Goal: Transaction & Acquisition: Download file/media

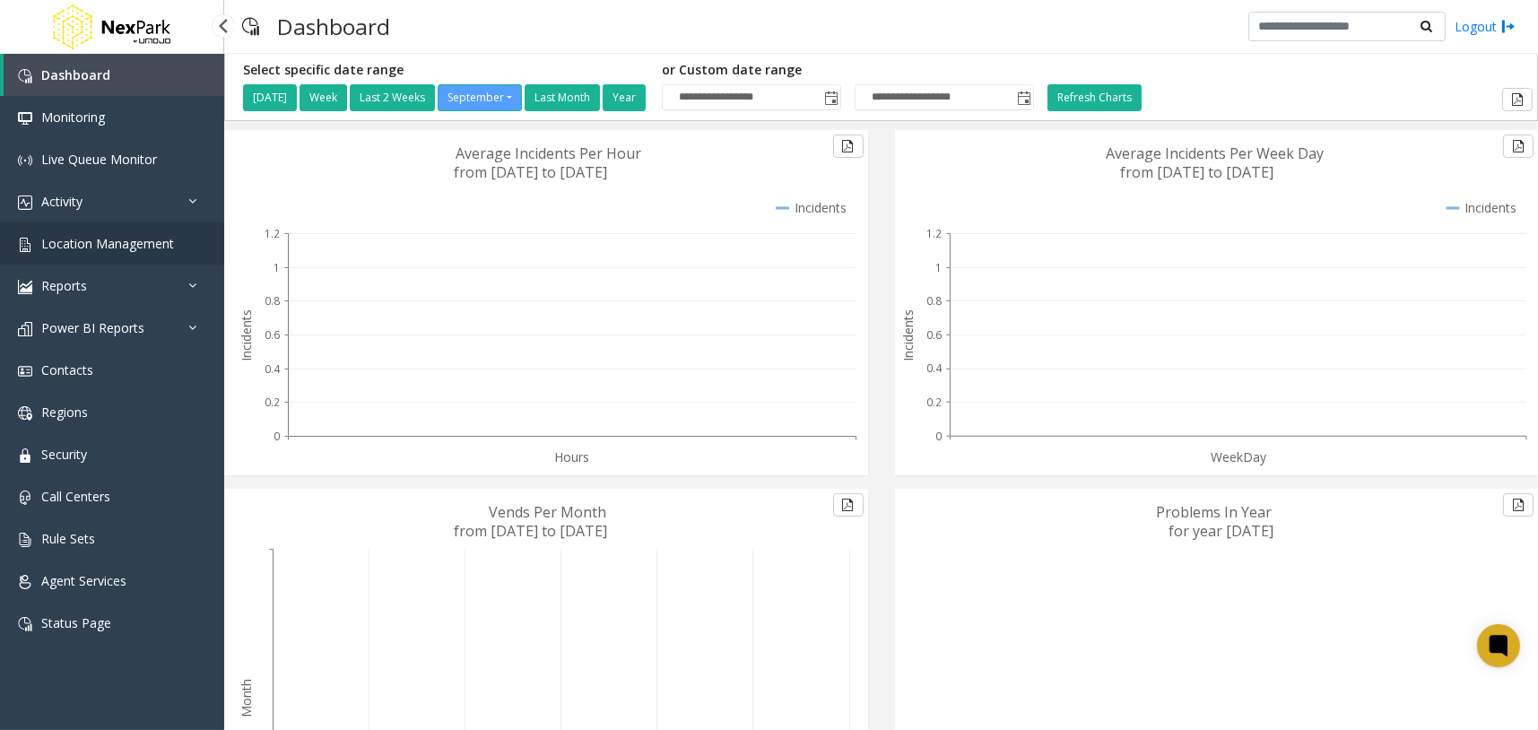
click at [191, 235] on link "Location Management" at bounding box center [112, 243] width 224 height 42
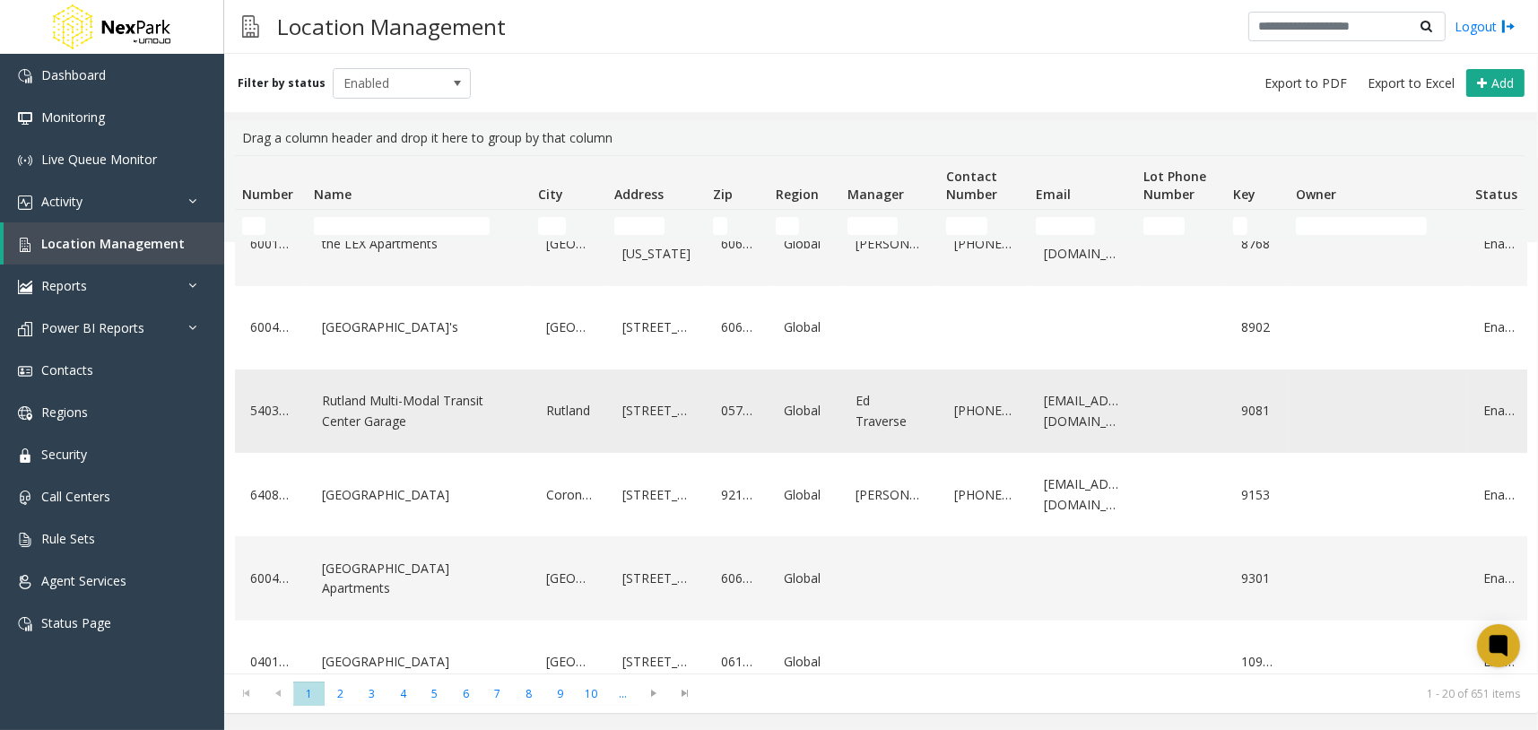
scroll to position [897, 0]
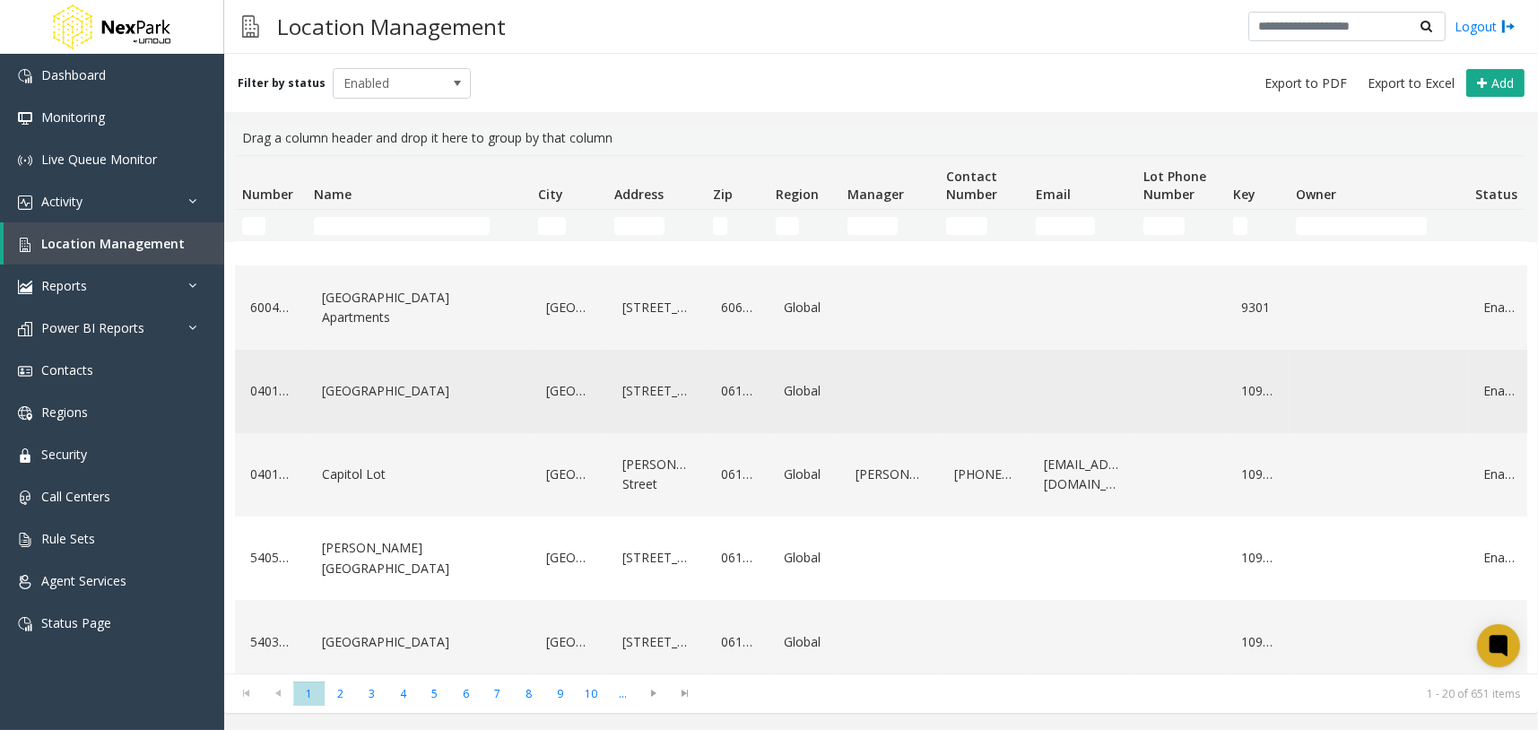
click at [390, 386] on link "Marriott Residence Inn Lot" at bounding box center [419, 391] width 203 height 29
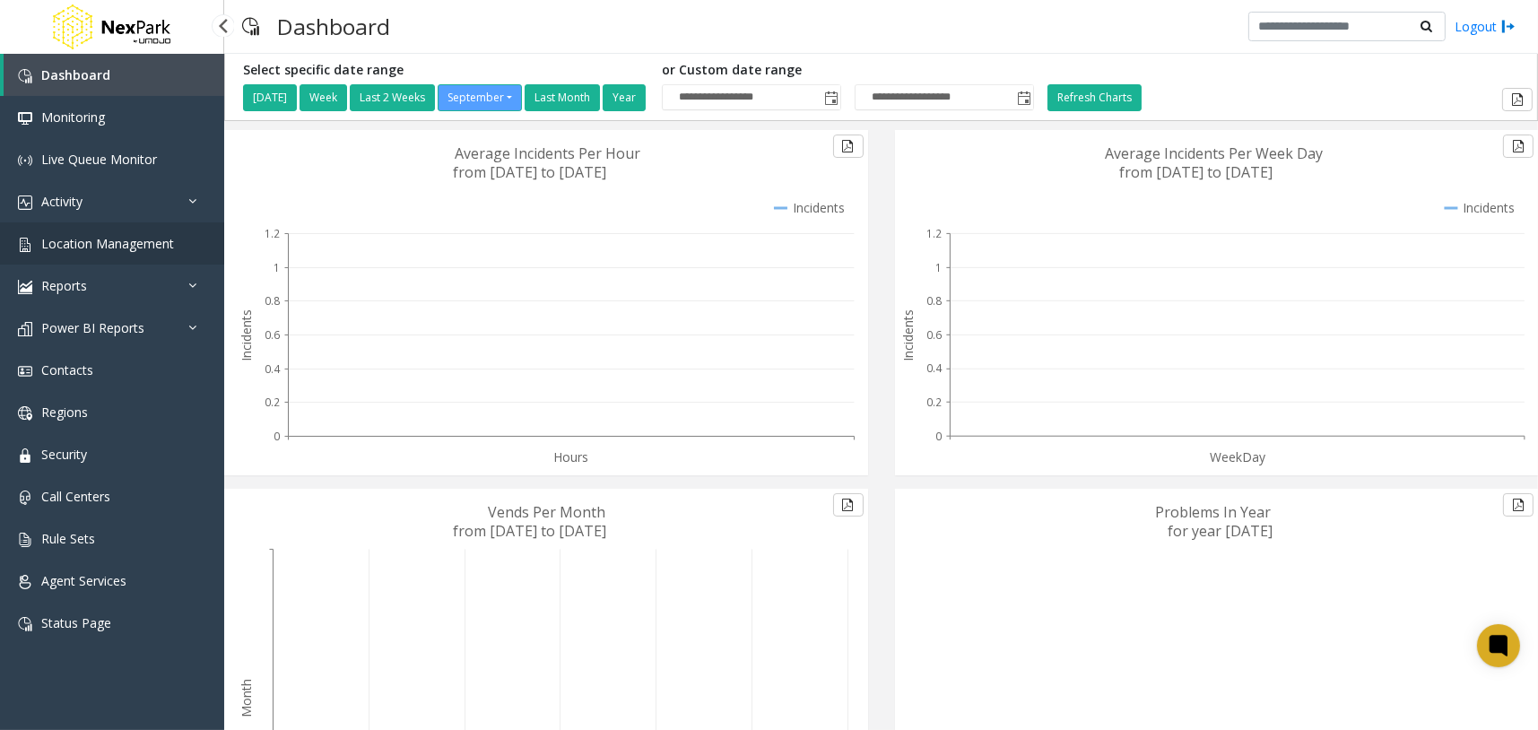
click at [156, 253] on link "Location Management" at bounding box center [112, 243] width 224 height 42
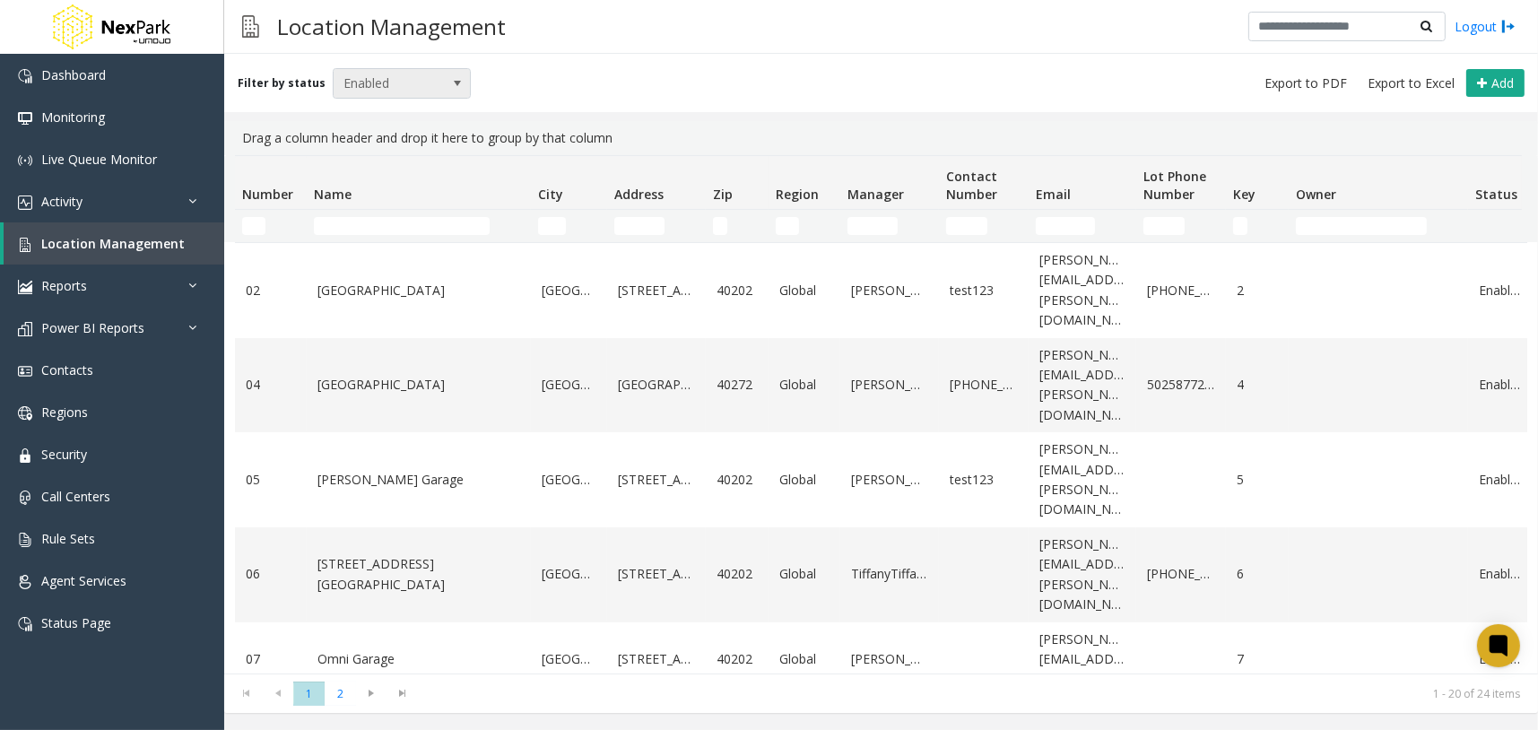
click at [415, 80] on span "Enabled" at bounding box center [388, 83] width 109 height 29
click at [392, 187] on li "Archived" at bounding box center [393, 186] width 133 height 24
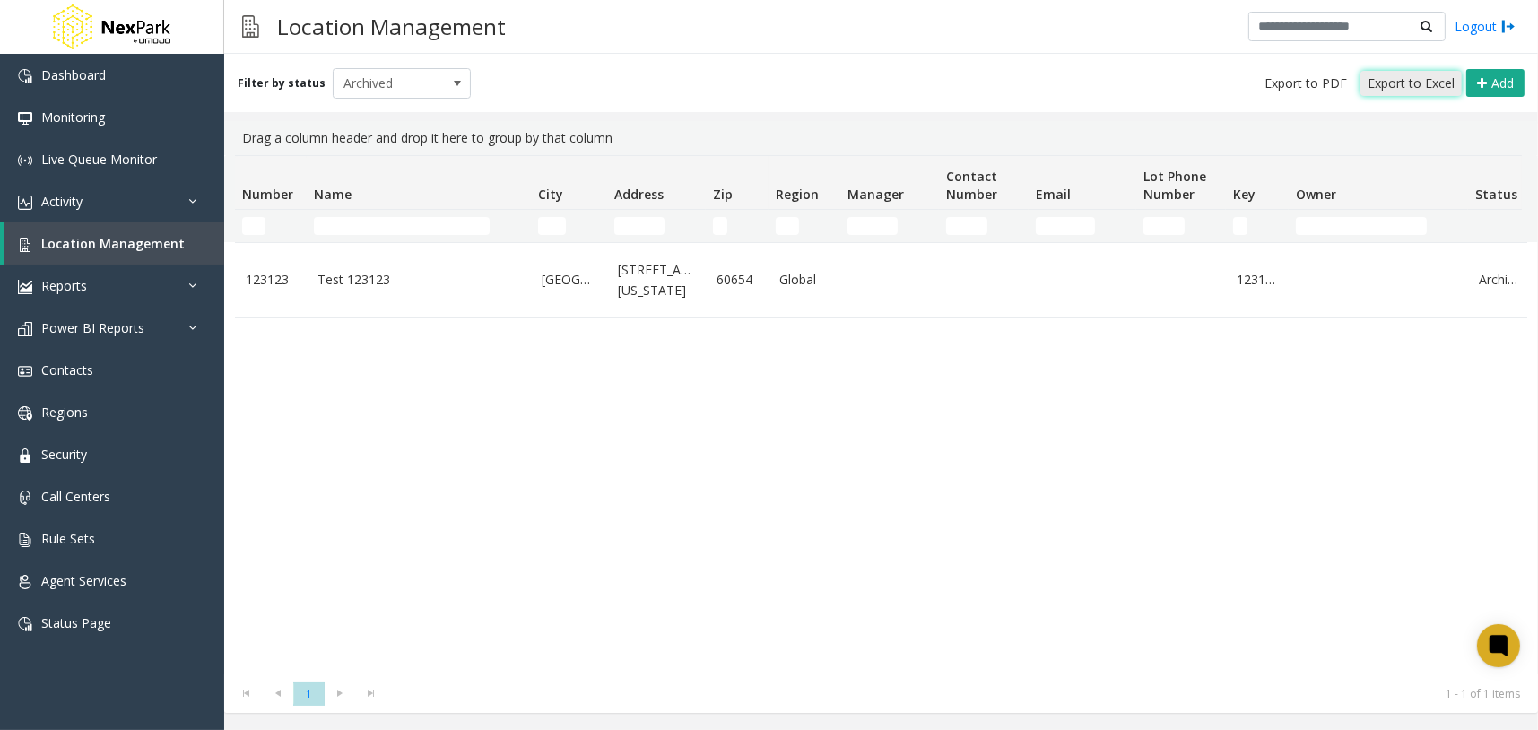
click at [1400, 91] on span "Export to Excel" at bounding box center [1411, 83] width 87 height 18
drag, startPoint x: 918, startPoint y: 83, endPoint x: 908, endPoint y: 83, distance: 10.8
click at [918, 83] on div "Filter by status Archived Add" at bounding box center [881, 83] width 1314 height 58
click at [450, 84] on span at bounding box center [457, 83] width 14 height 14
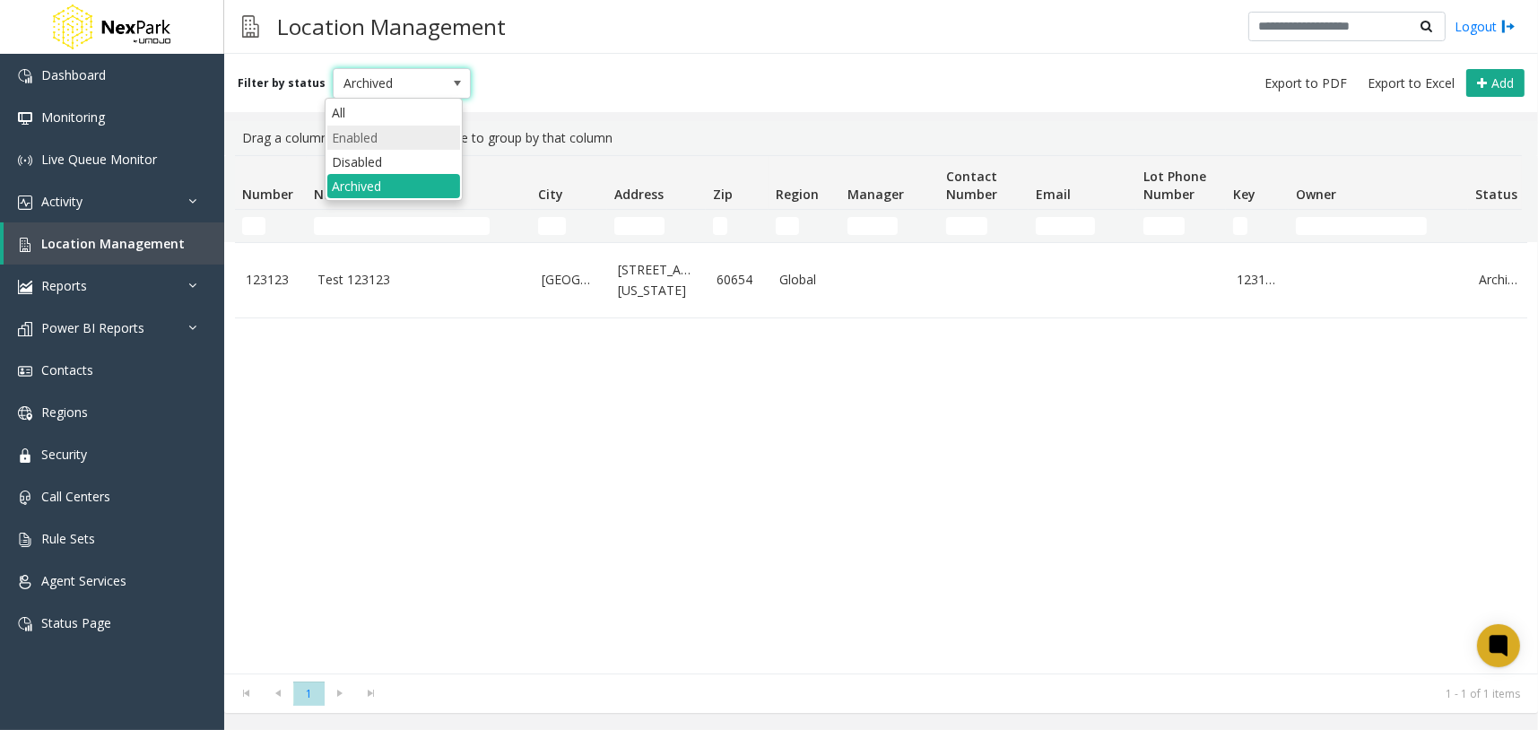
click at [411, 144] on li "Enabled" at bounding box center [393, 138] width 133 height 24
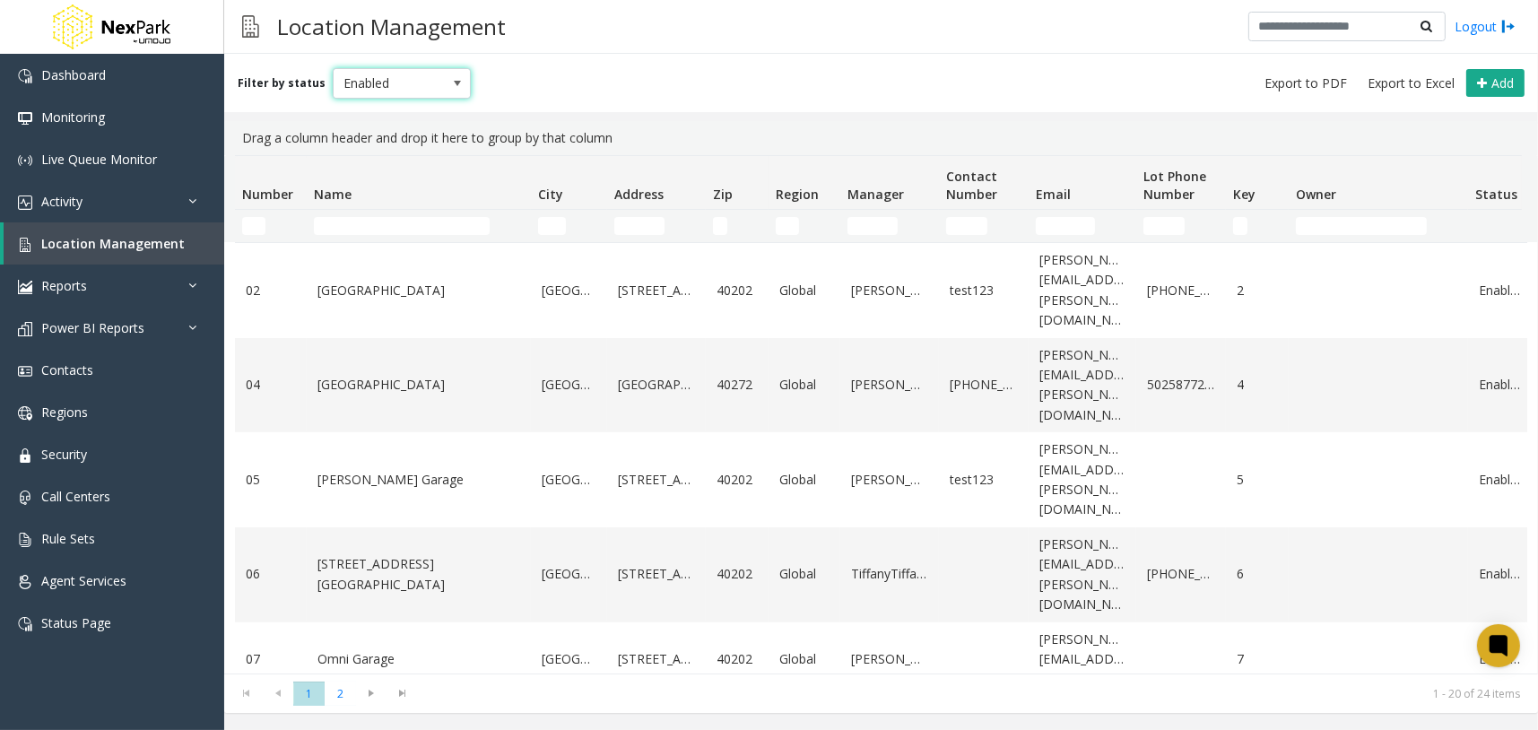
click at [424, 83] on span "Enabled" at bounding box center [388, 83] width 109 height 29
click at [388, 106] on li "All" at bounding box center [393, 112] width 133 height 24
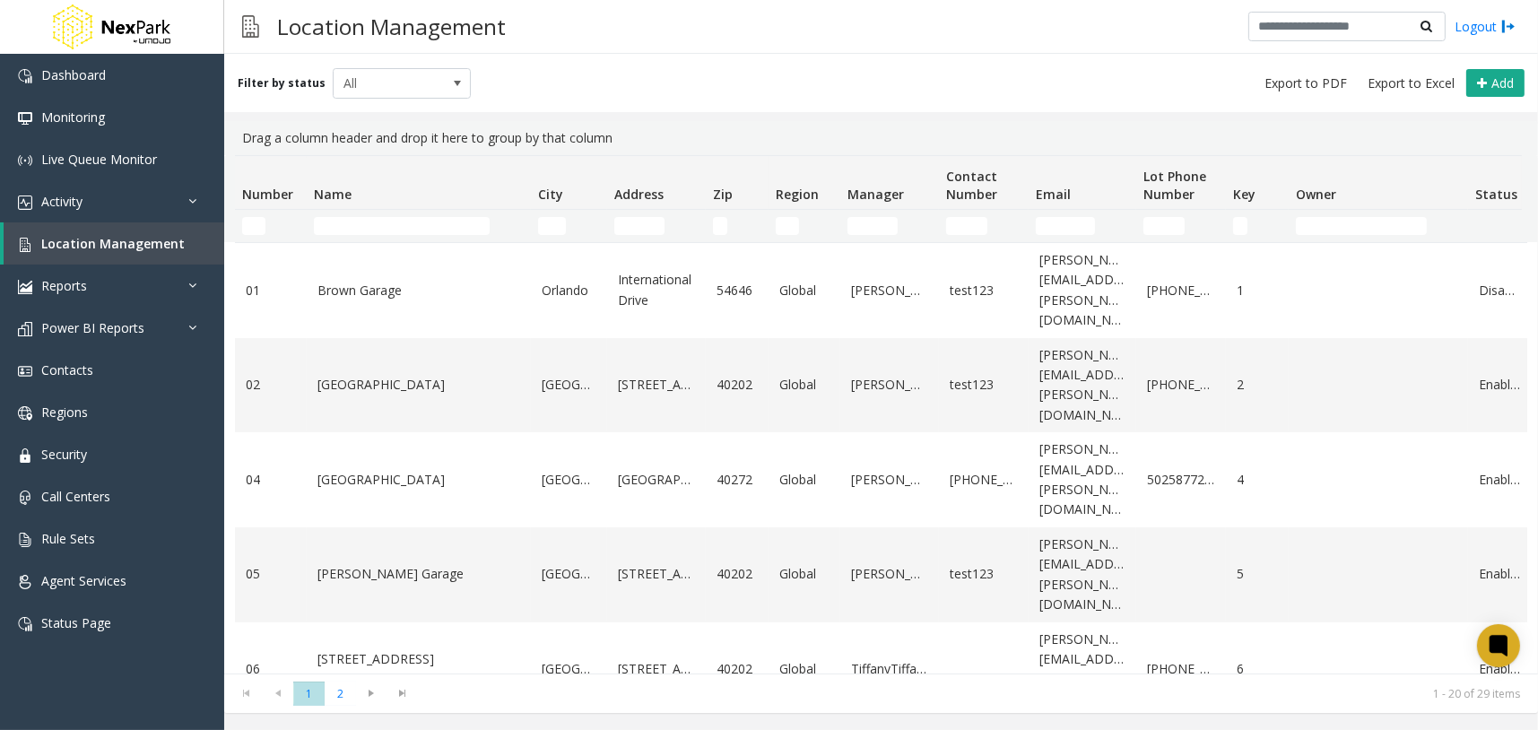
click at [738, 66] on div "Filter by status All Add" at bounding box center [881, 83] width 1314 height 58
click at [1409, 88] on span "Export to Excel" at bounding box center [1411, 83] width 87 height 18
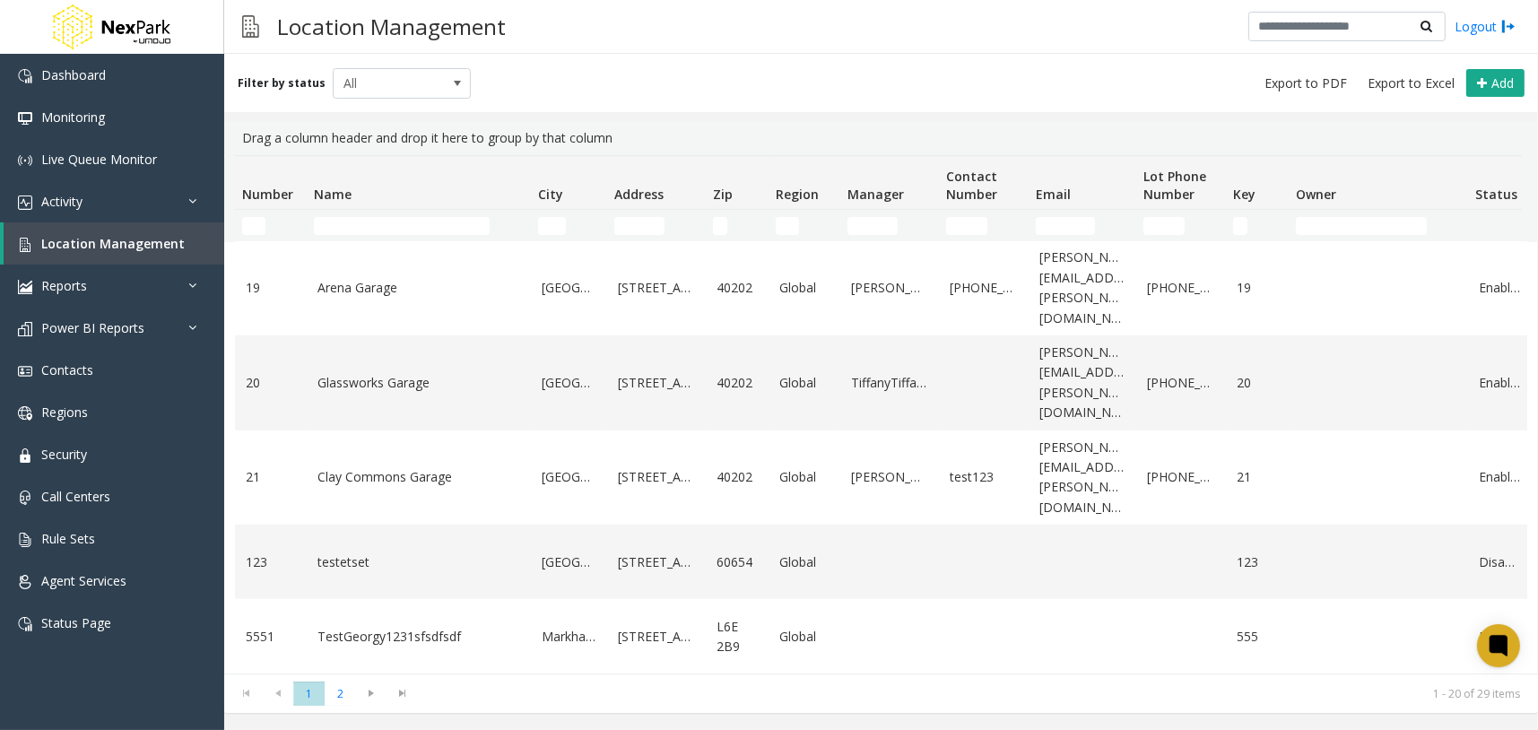
scroll to position [0, 171]
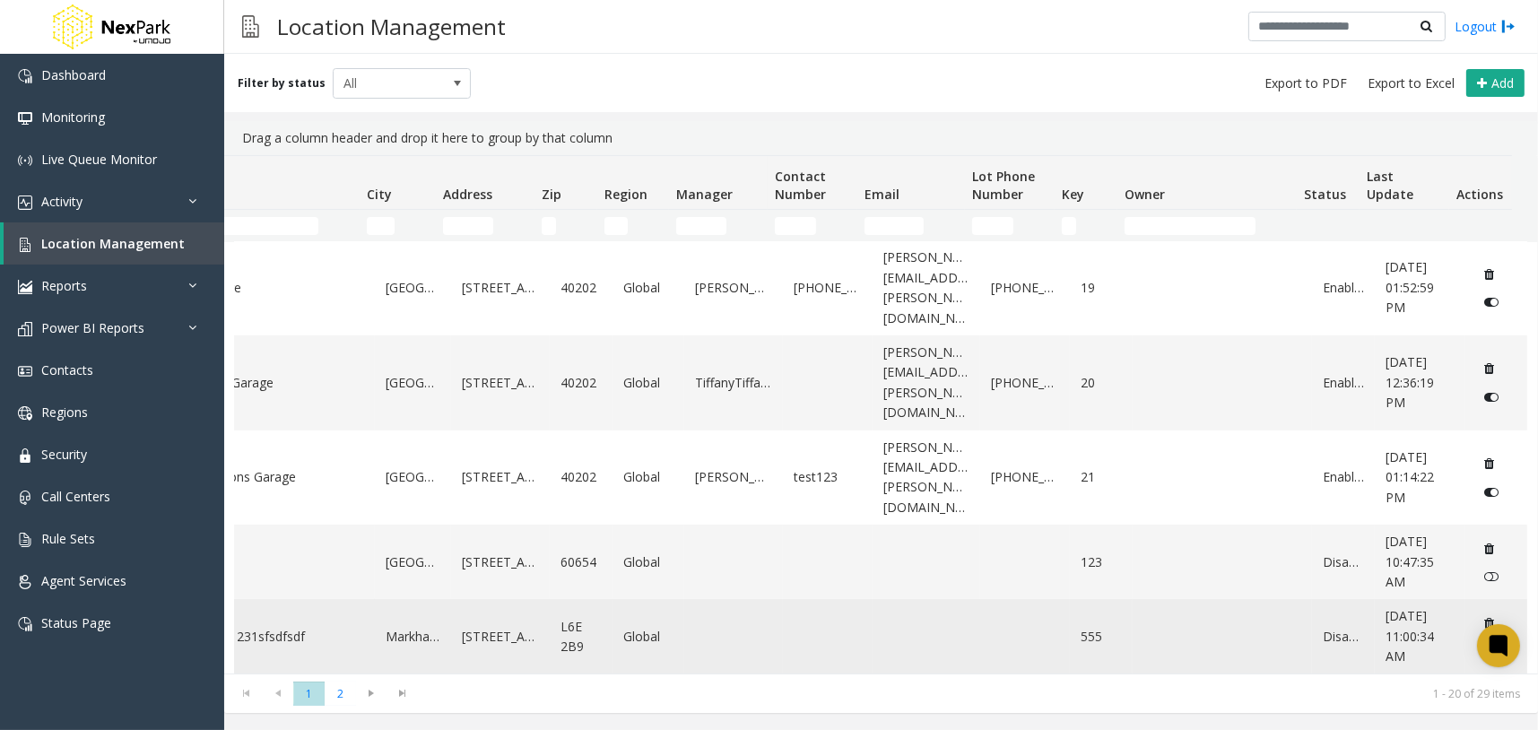
click at [1485, 645] on icon "Data table" at bounding box center [1492, 651] width 14 height 13
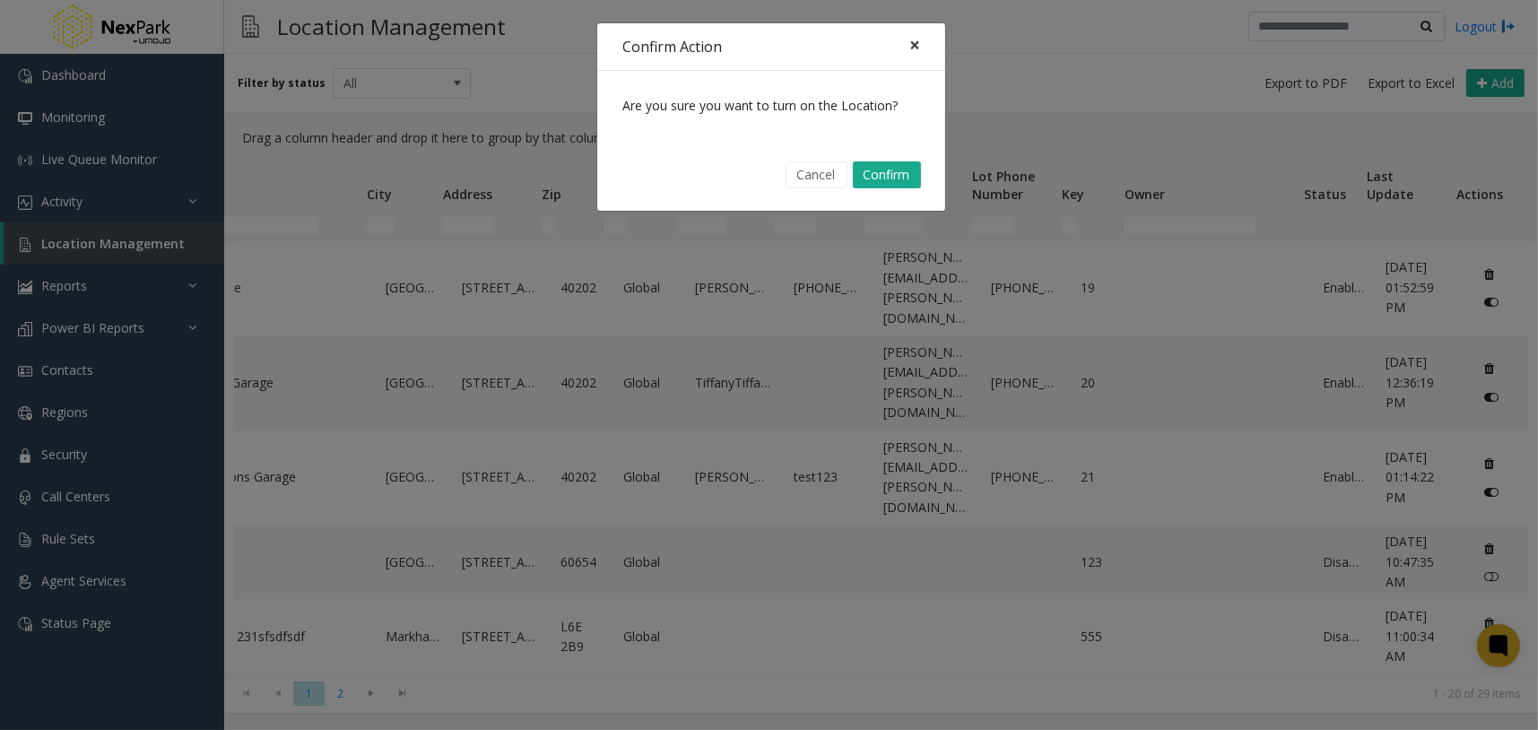
click at [907, 33] on button "×" at bounding box center [915, 45] width 36 height 44
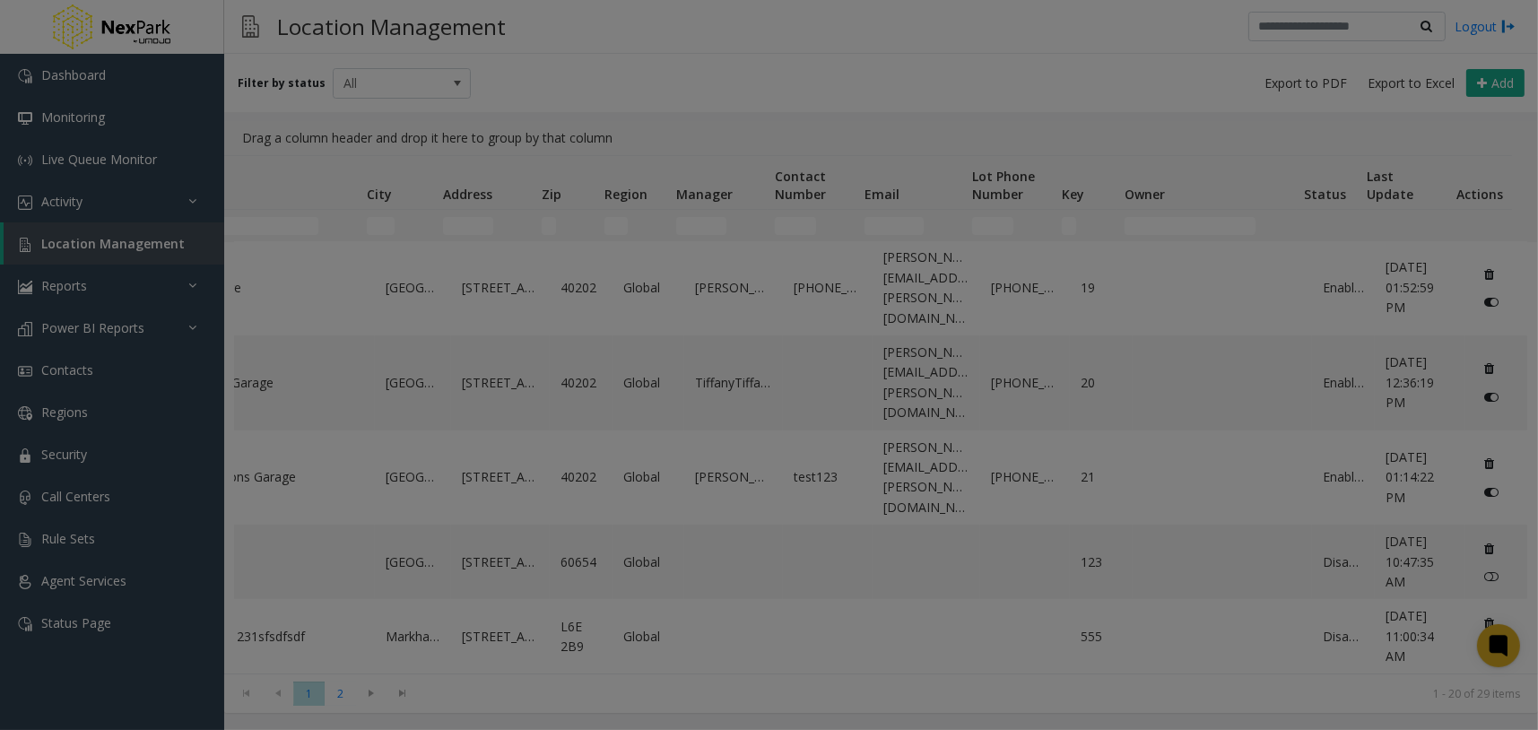
click at [909, 22] on button "×" at bounding box center [913, 0] width 36 height 44
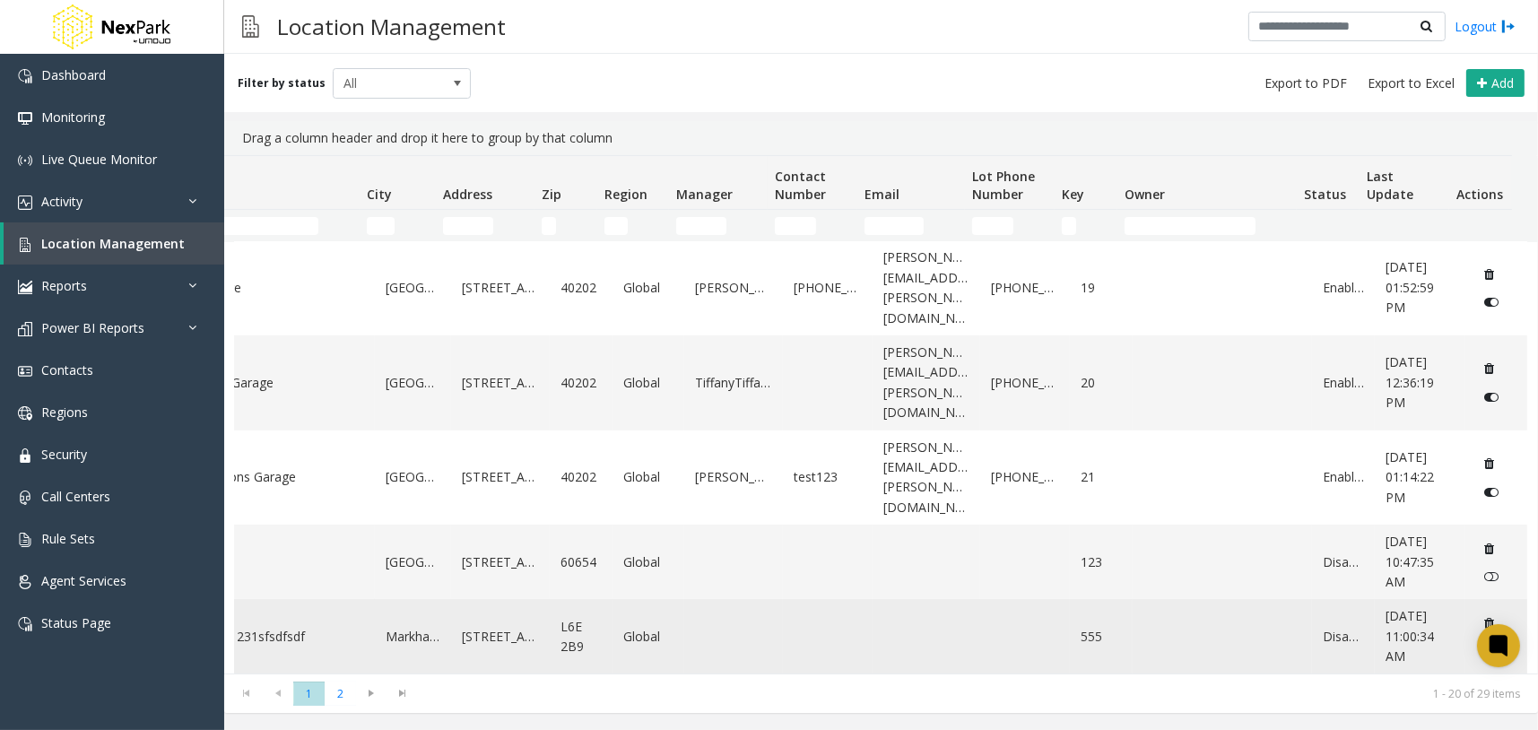
click at [254, 627] on link "TestGeorgy1231sfsdfsdf" at bounding box center [262, 637] width 203 height 20
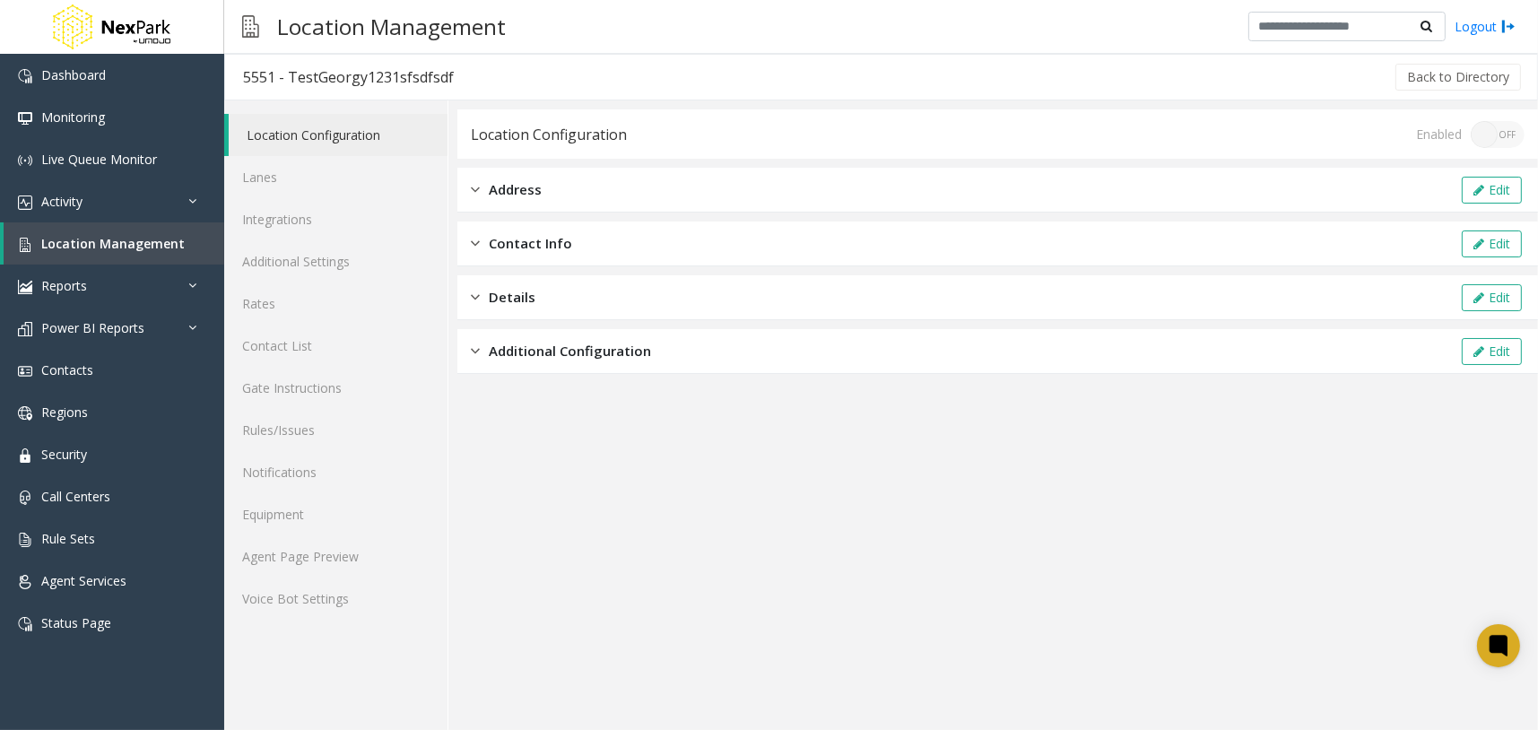
click at [1503, 128] on div "Enabled ON OFF" at bounding box center [1470, 134] width 109 height 27
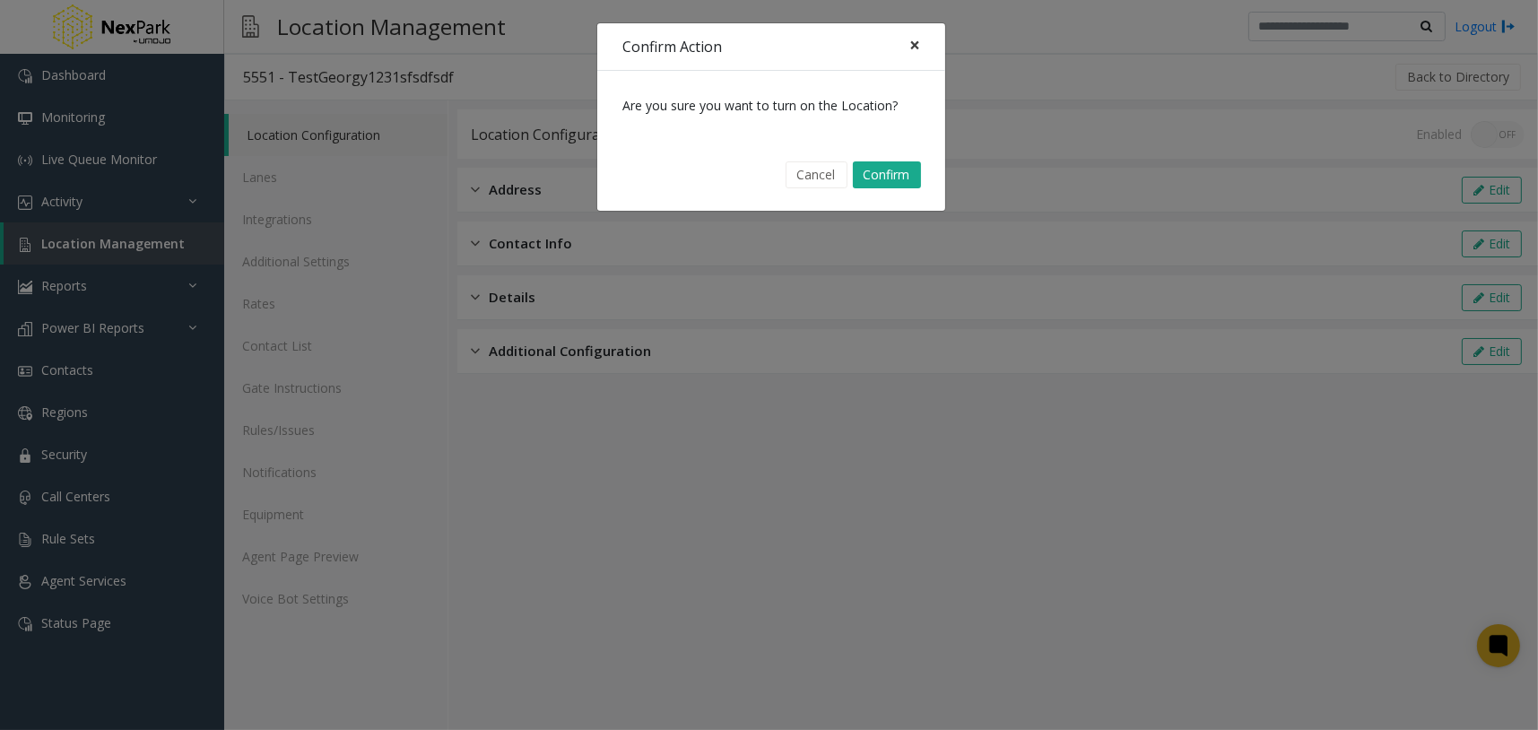
click at [913, 49] on span "×" at bounding box center [914, 44] width 11 height 25
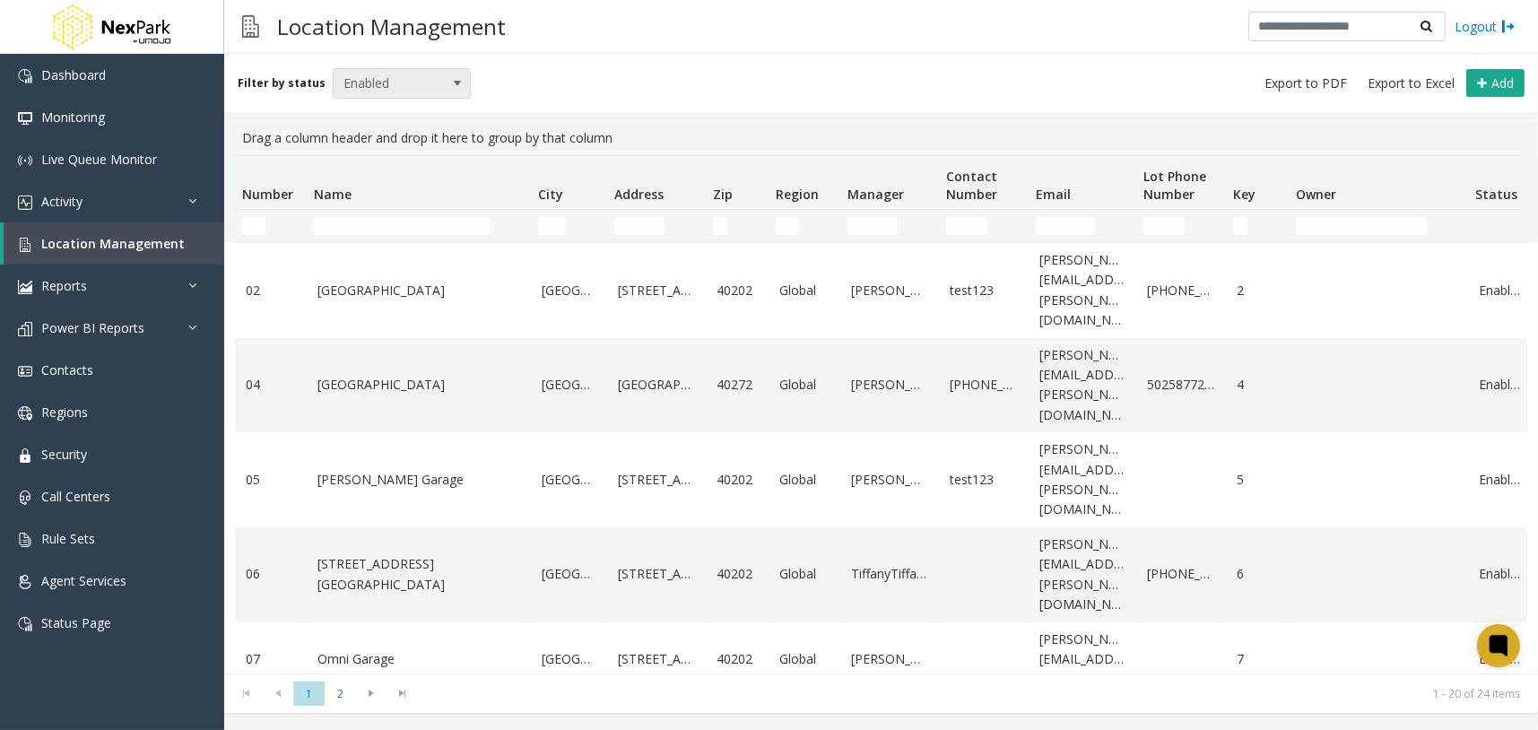
click at [422, 83] on span "Enabled" at bounding box center [388, 83] width 109 height 29
click at [375, 163] on li "Disabled" at bounding box center [393, 162] width 133 height 24
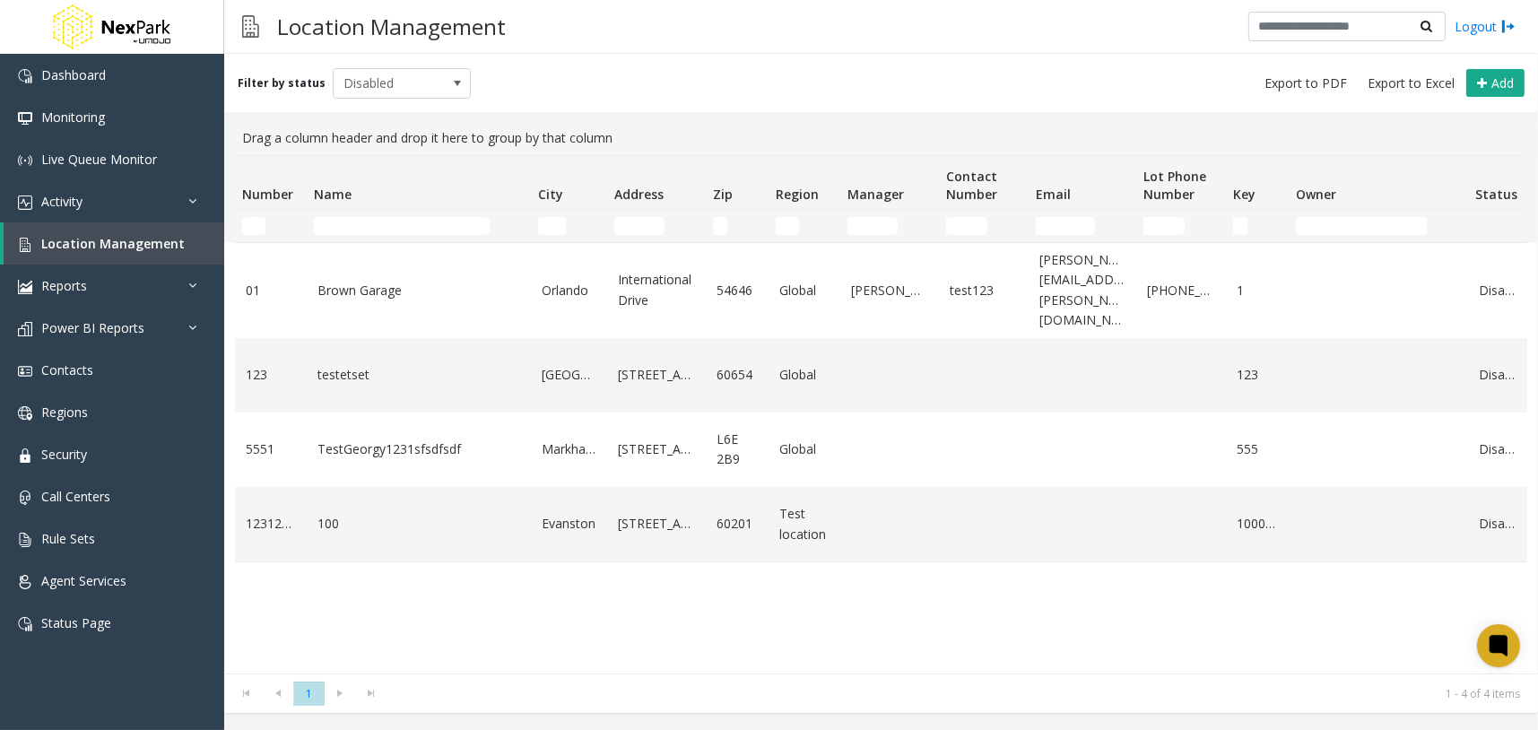
scroll to position [0, 171]
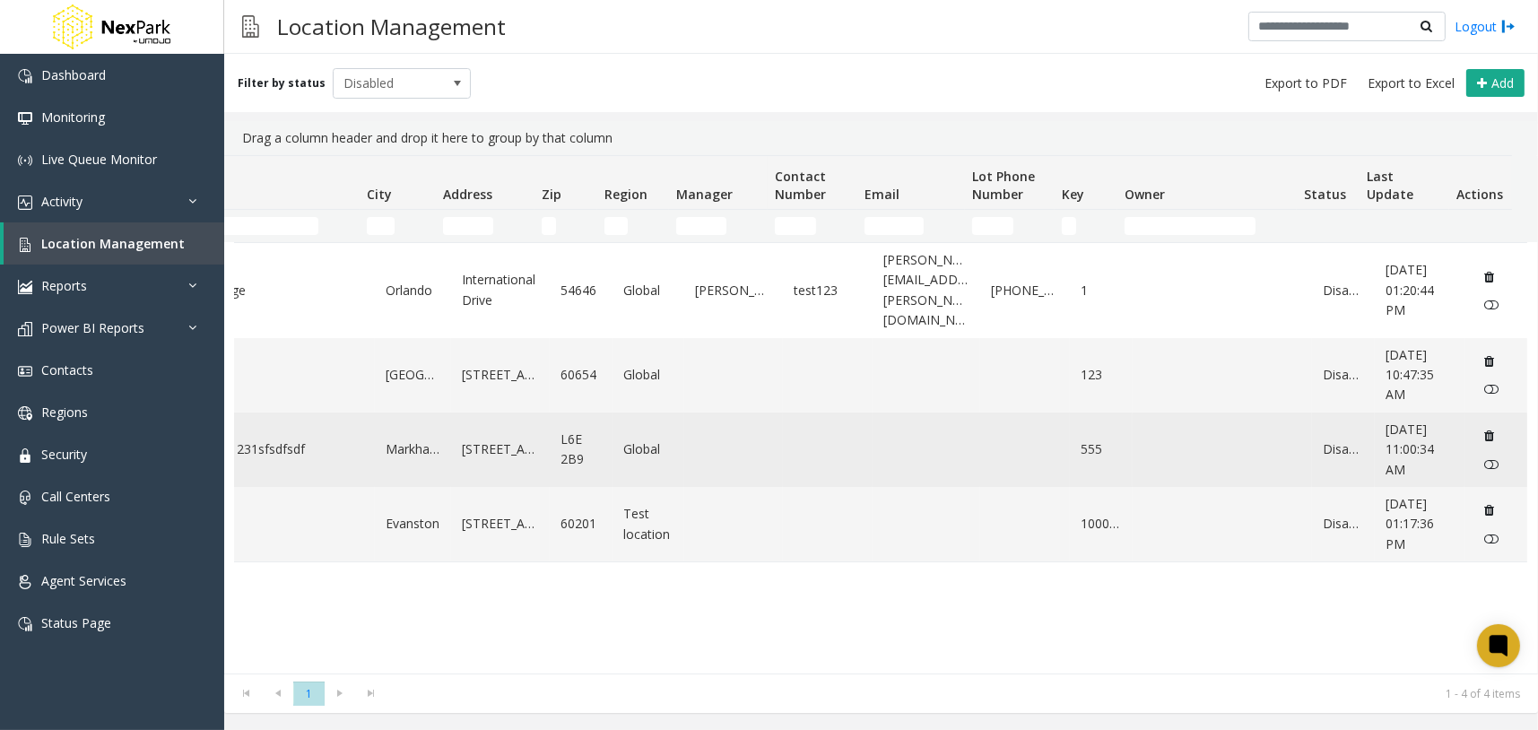
click at [1485, 430] on icon "Data table" at bounding box center [1490, 436] width 10 height 13
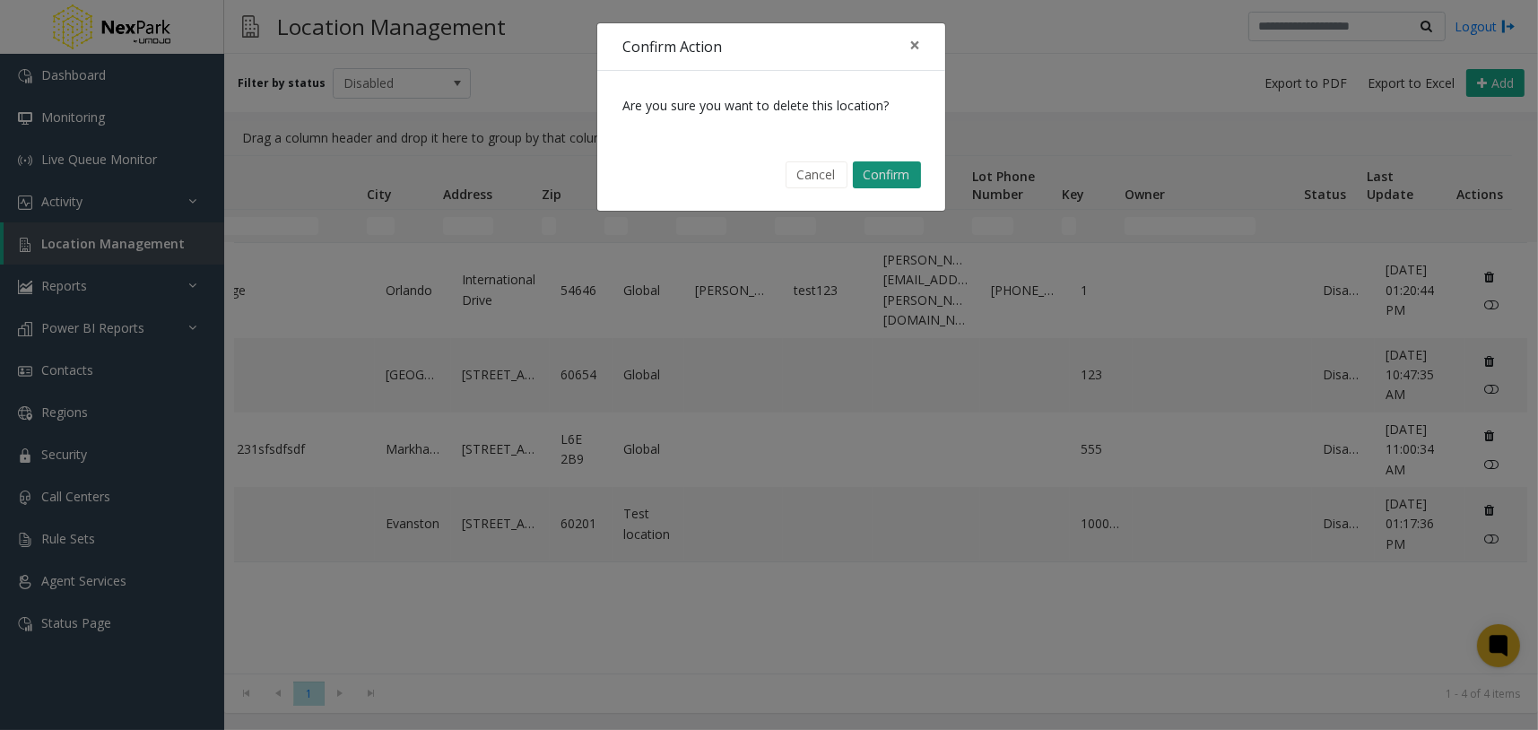
click at [898, 175] on button "Confirm" at bounding box center [887, 174] width 68 height 27
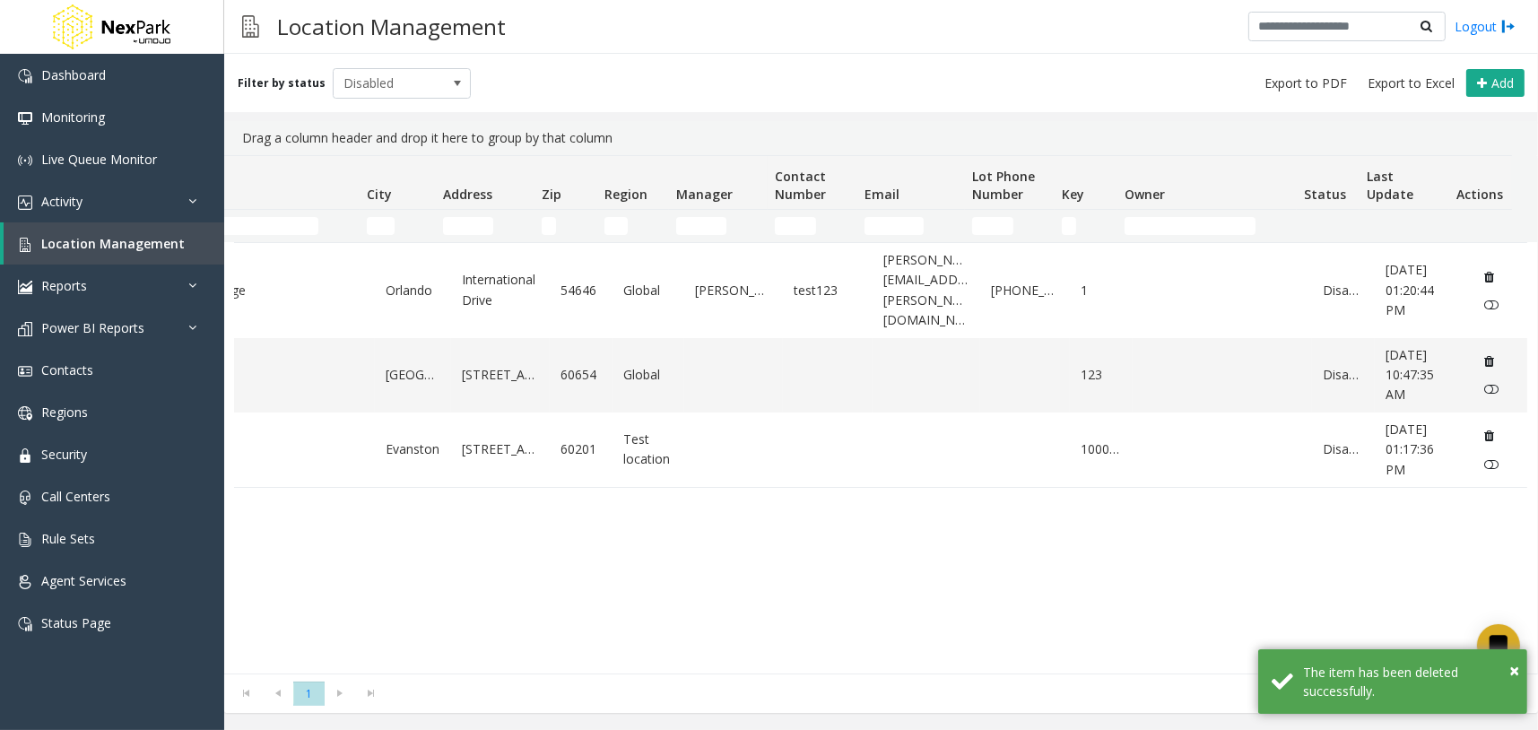
scroll to position [0, 0]
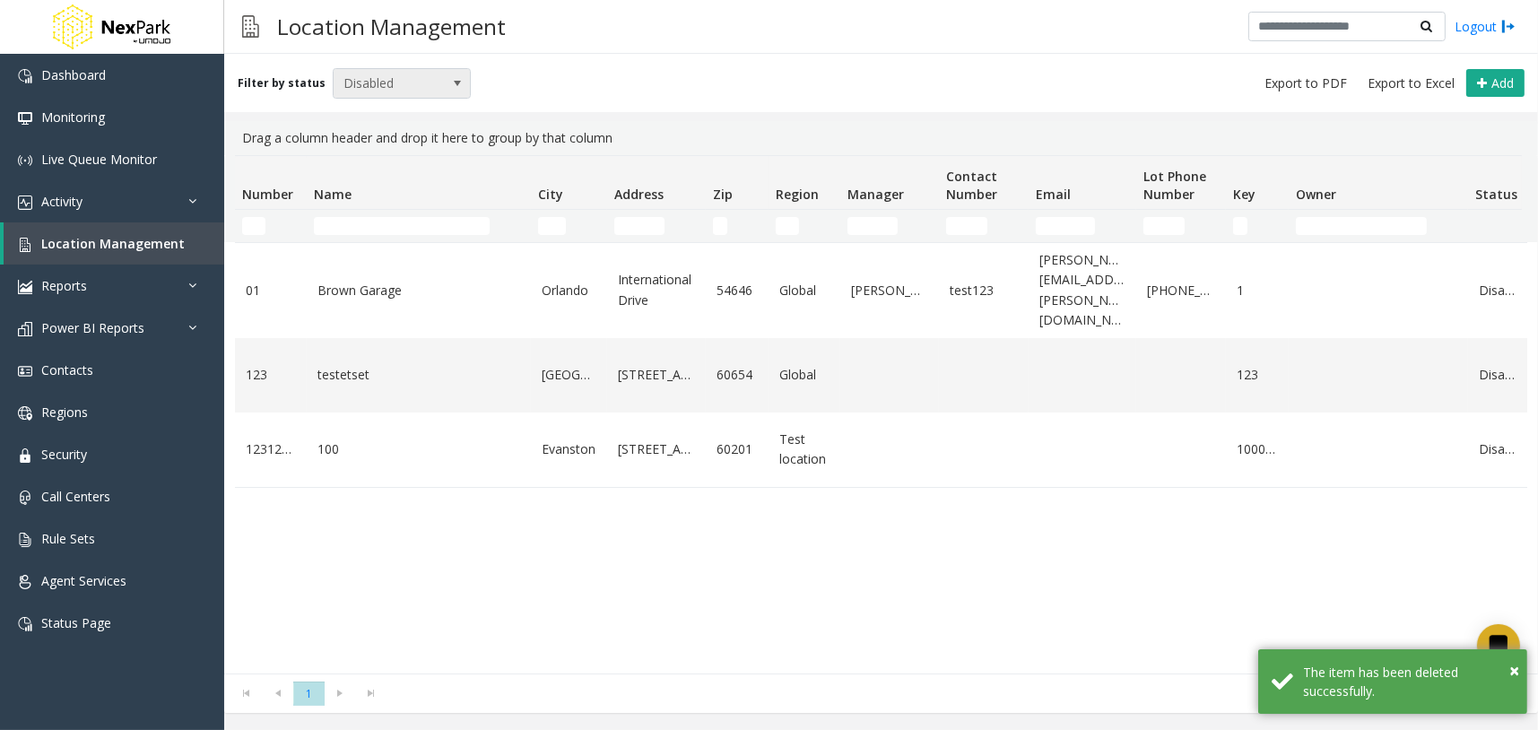
click at [420, 83] on span "Disabled" at bounding box center [388, 83] width 109 height 29
click at [392, 184] on li "Archived" at bounding box center [393, 186] width 133 height 24
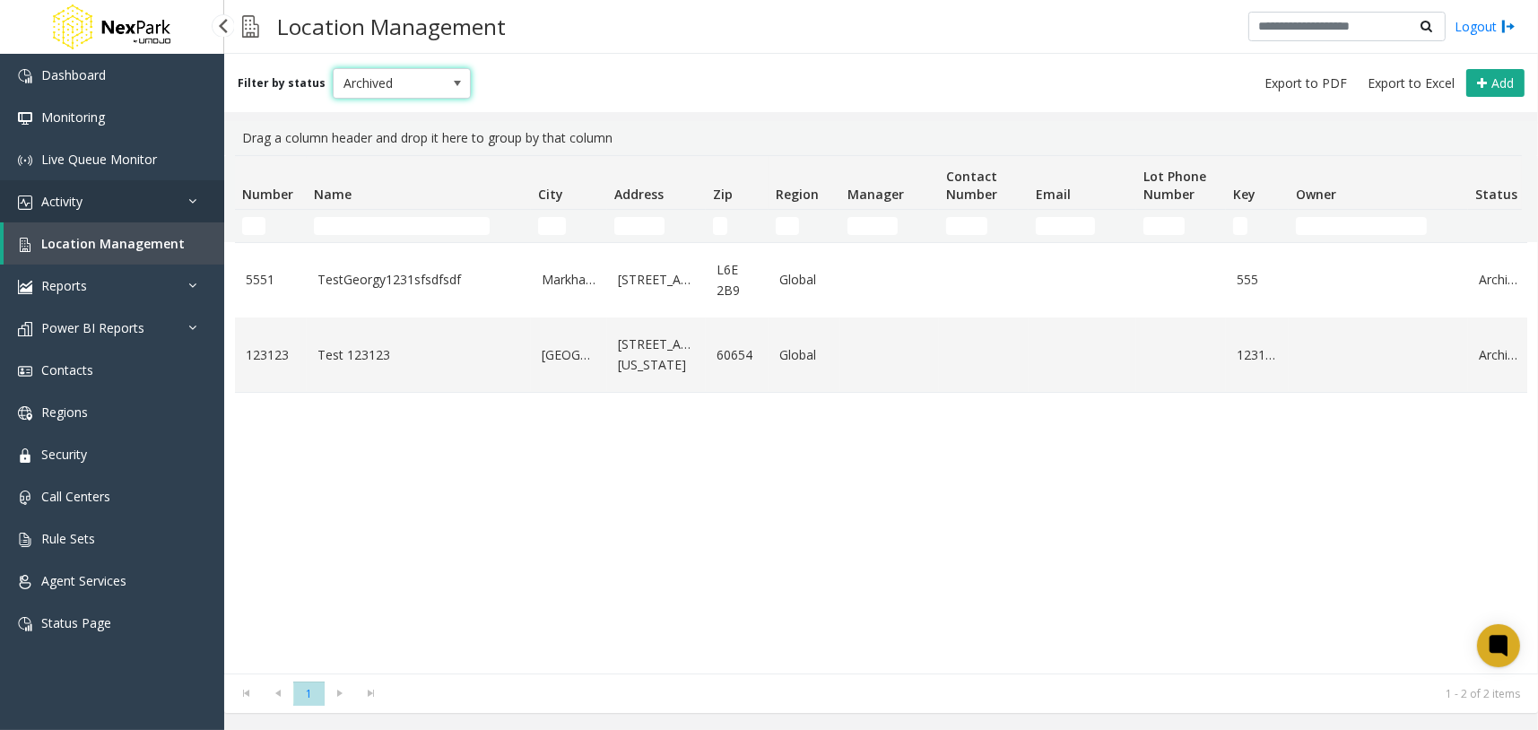
click at [188, 204] on icon at bounding box center [197, 201] width 18 height 13
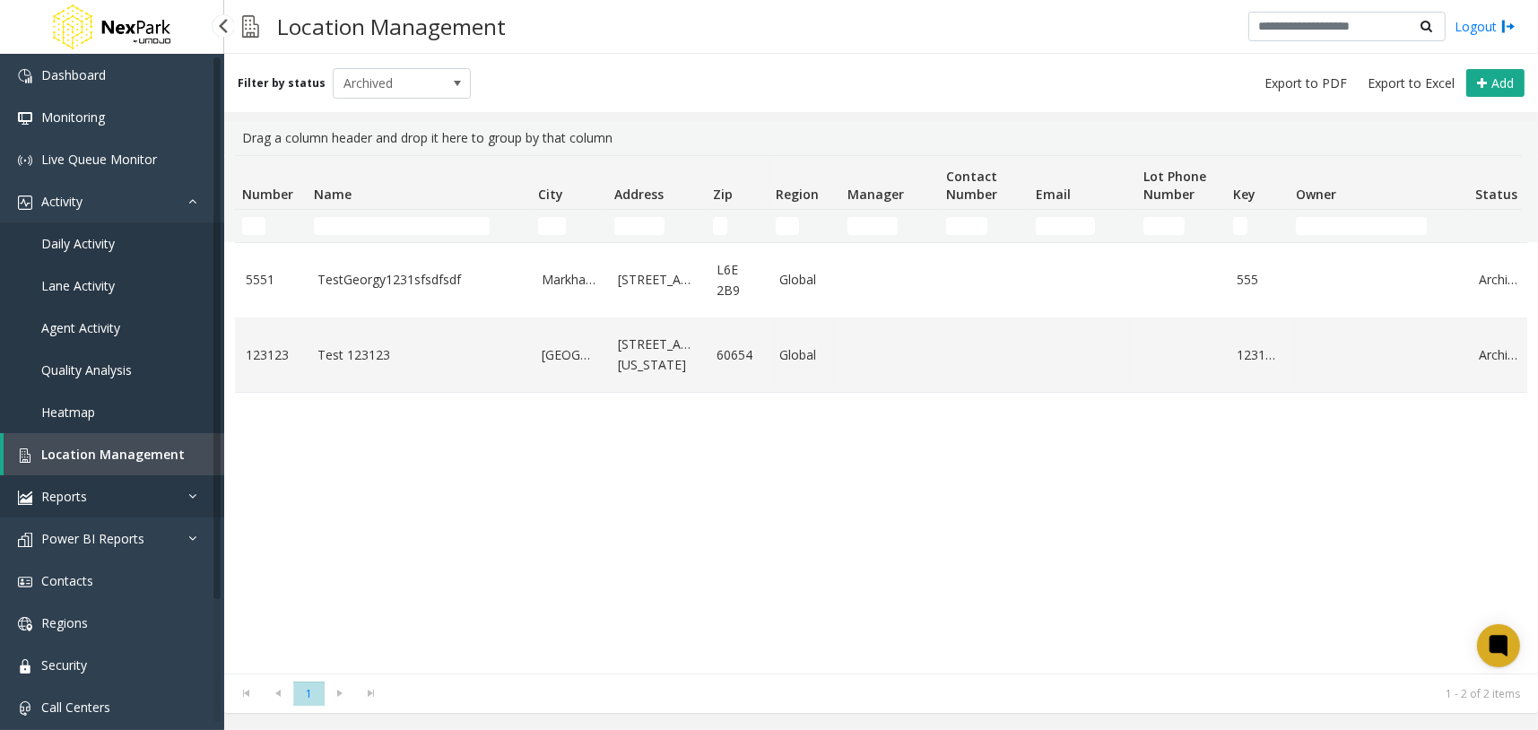
click at [187, 502] on link "Reports" at bounding box center [112, 496] width 224 height 42
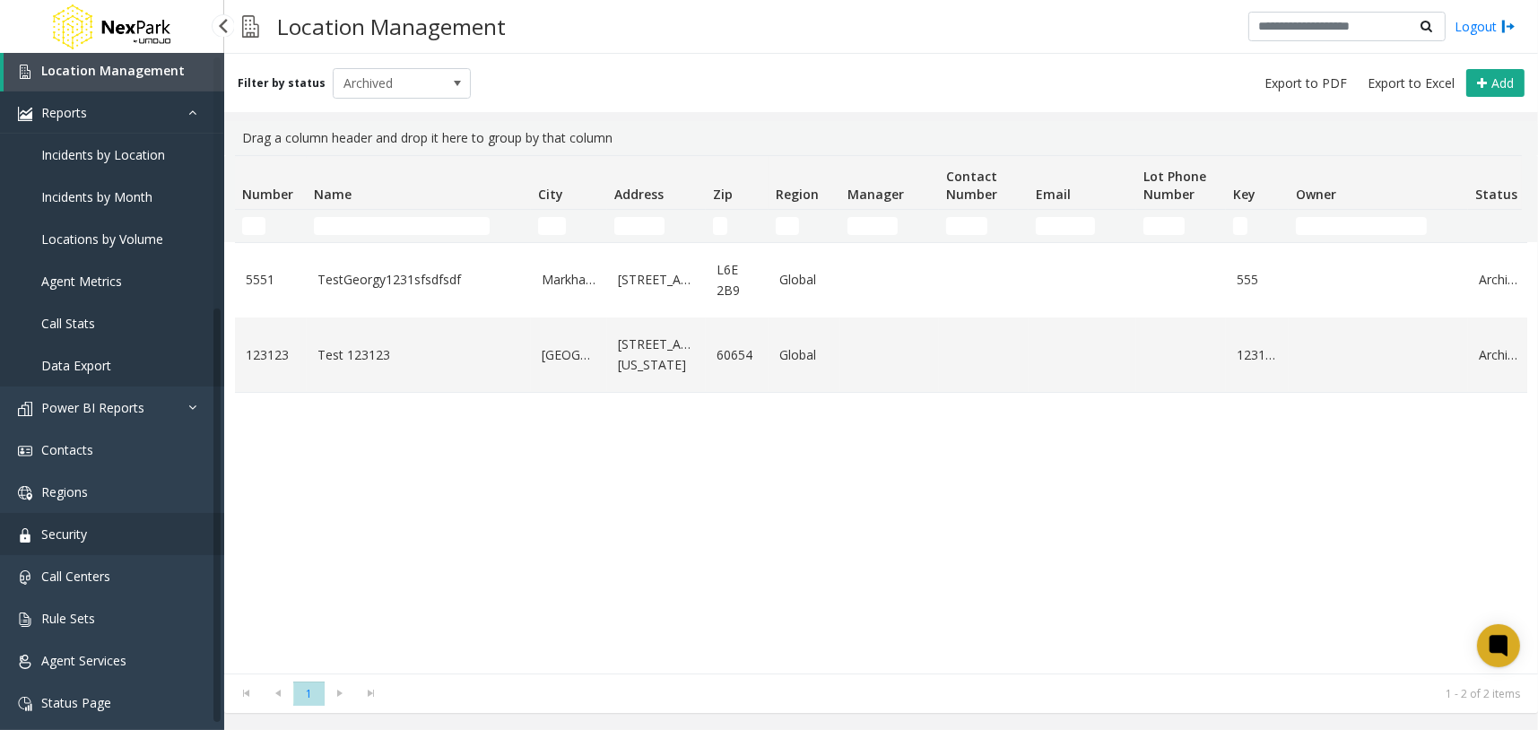
scroll to position [396, 0]
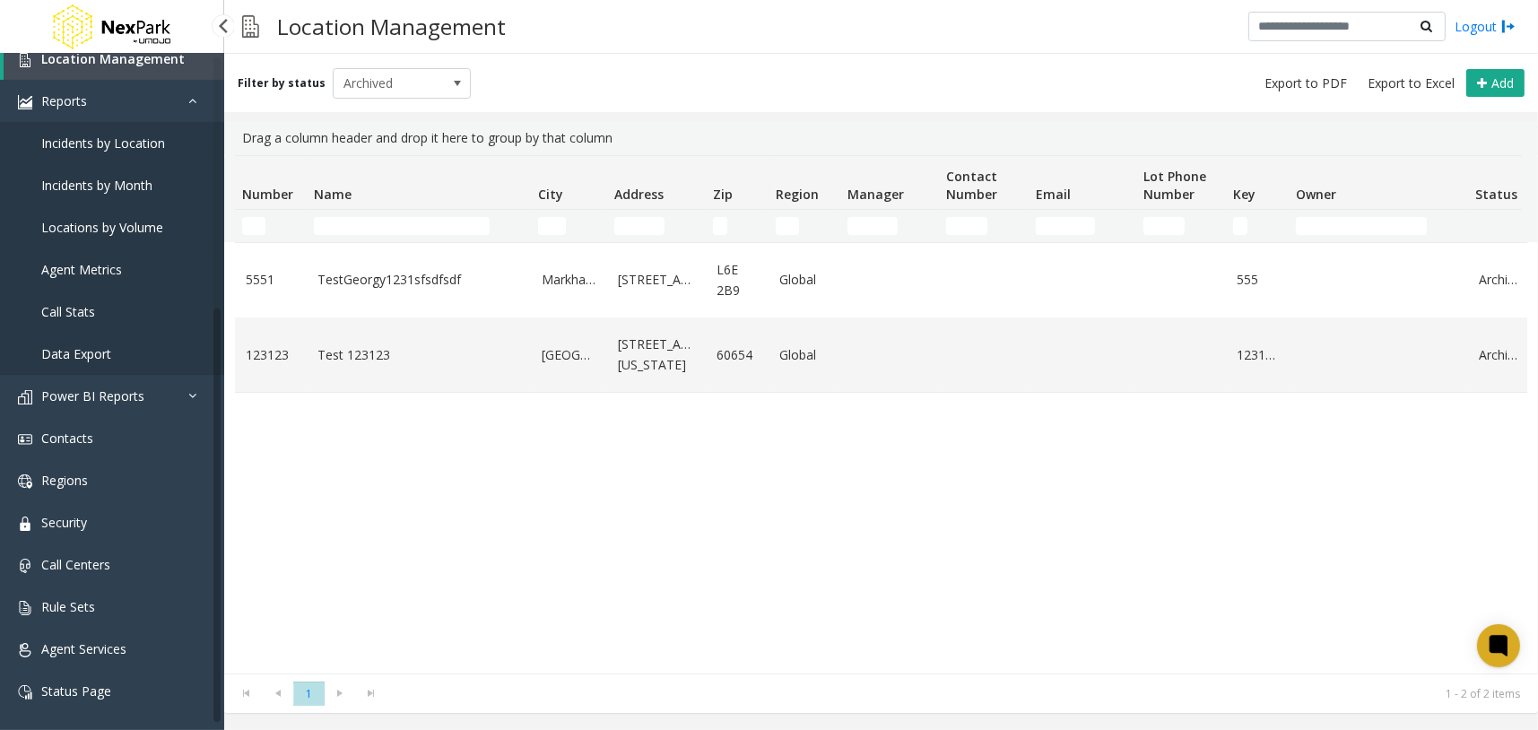
click at [109, 352] on span "Data Export" at bounding box center [76, 353] width 70 height 17
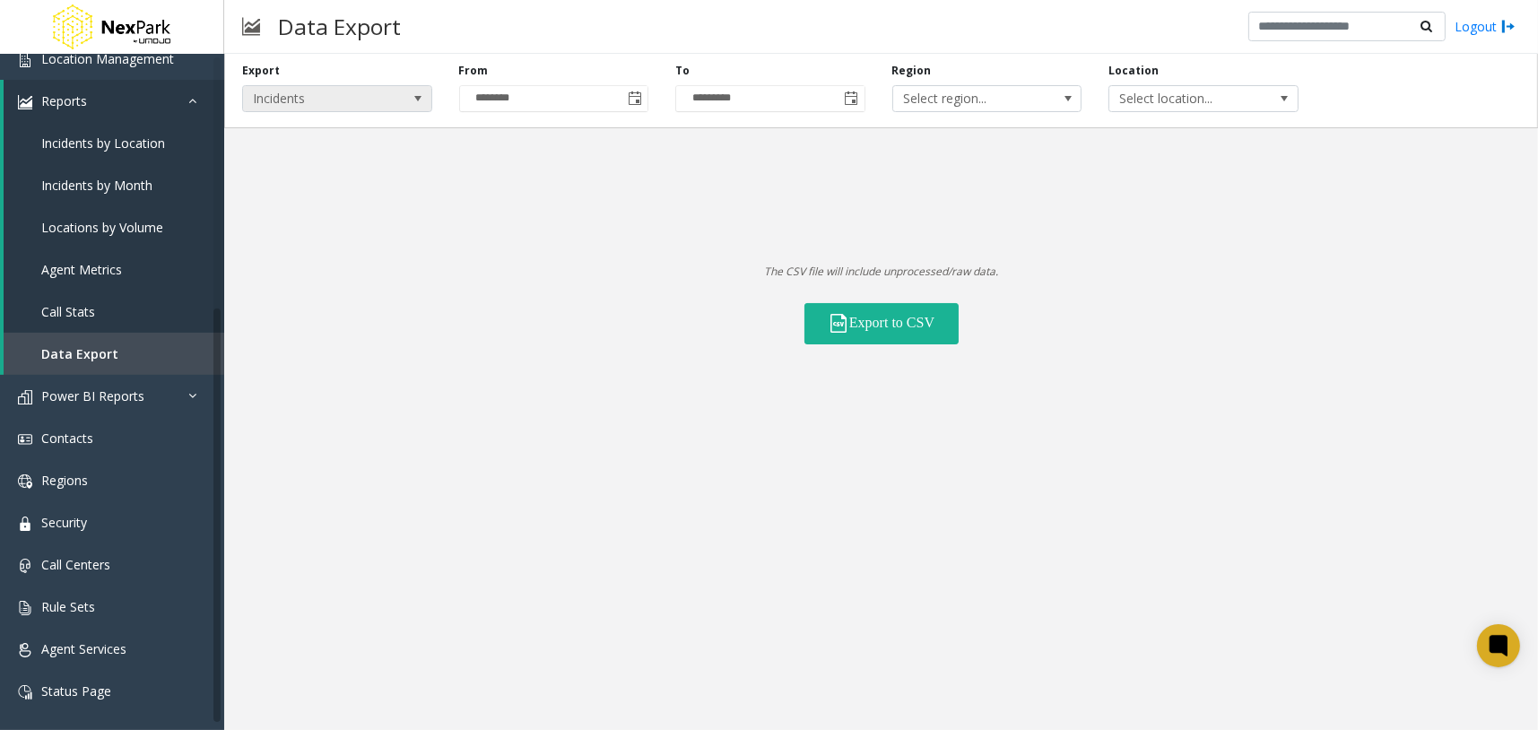
click at [396, 100] on span "Incidents" at bounding box center [337, 98] width 190 height 27
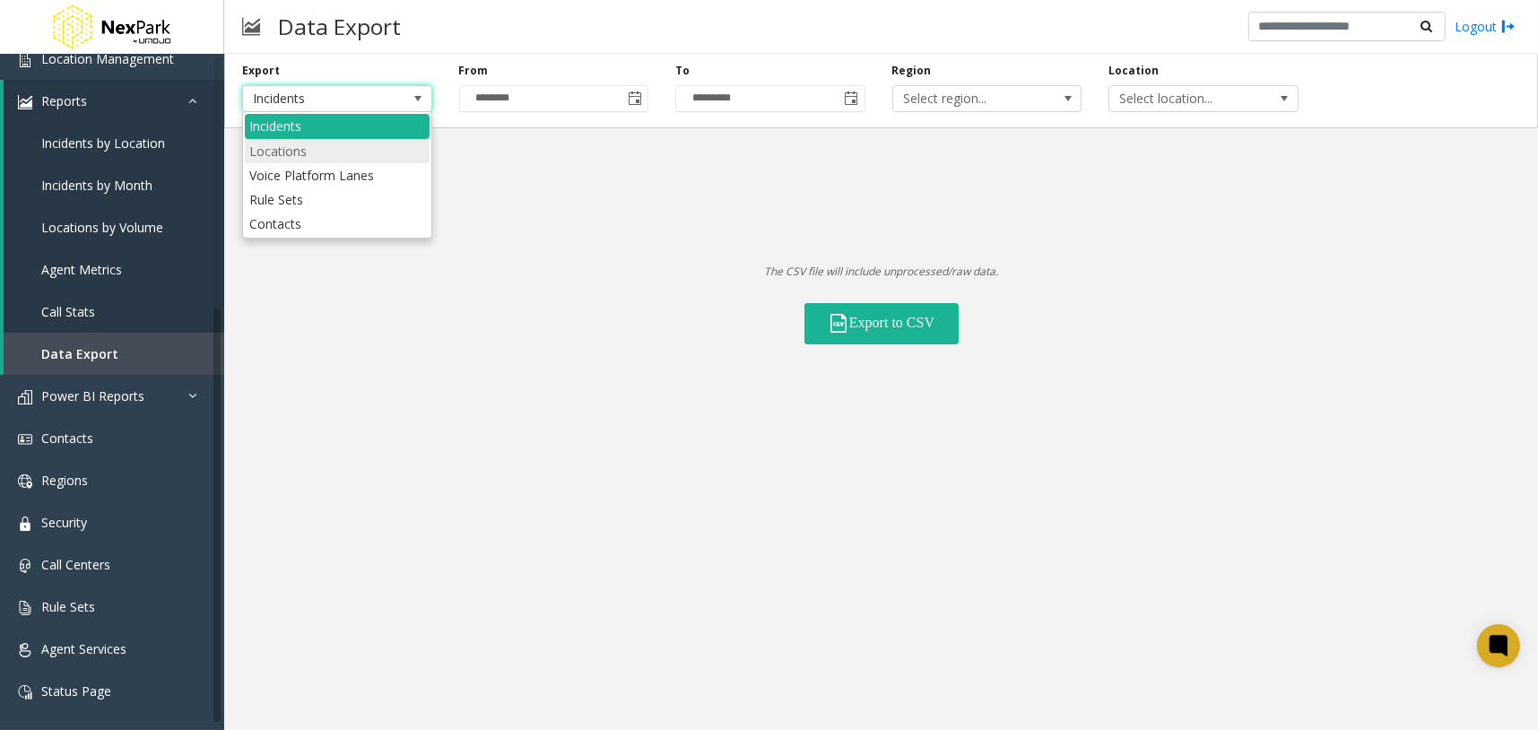
click at [354, 151] on li "Locations" at bounding box center [337, 151] width 185 height 24
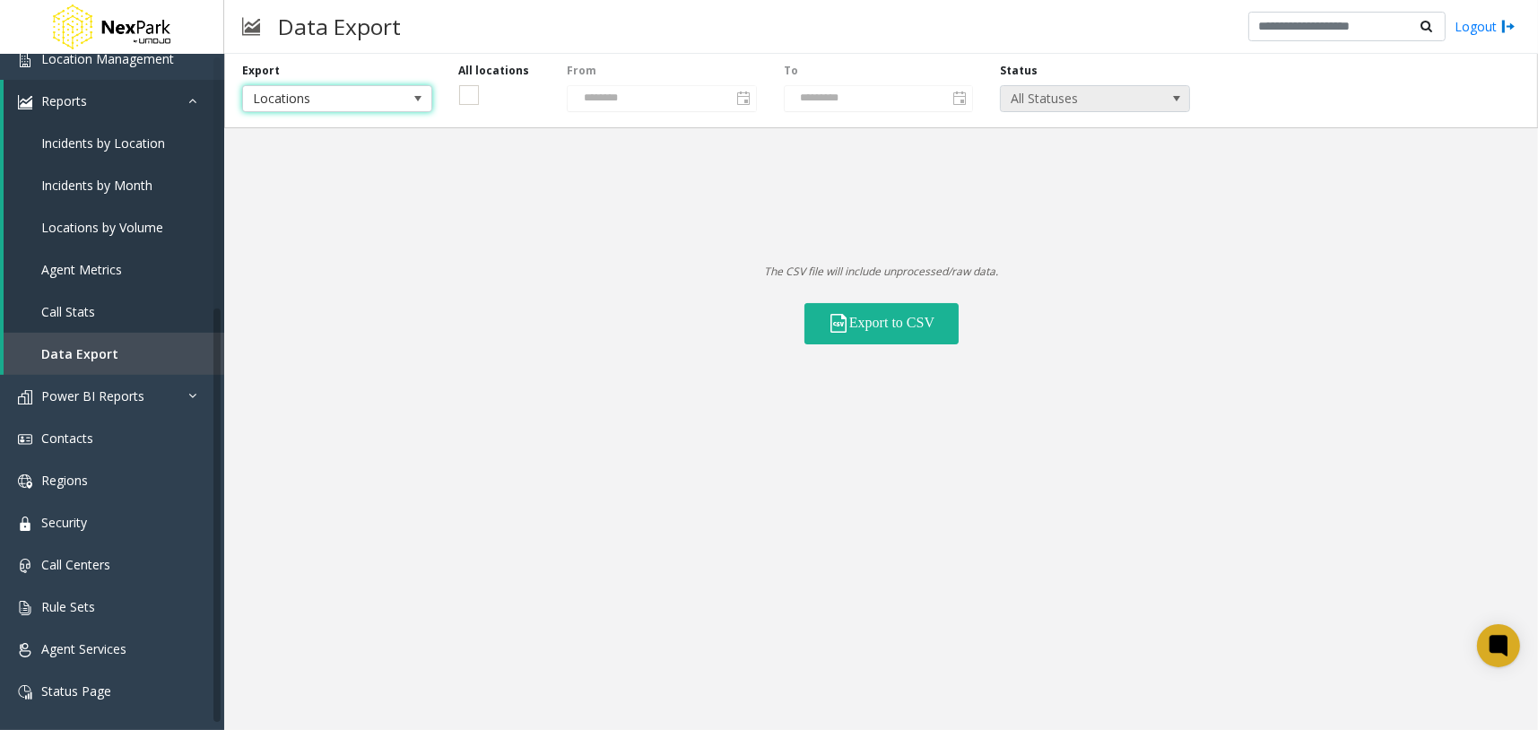
click at [1151, 95] on span "All Statuses" at bounding box center [1076, 98] width 151 height 25
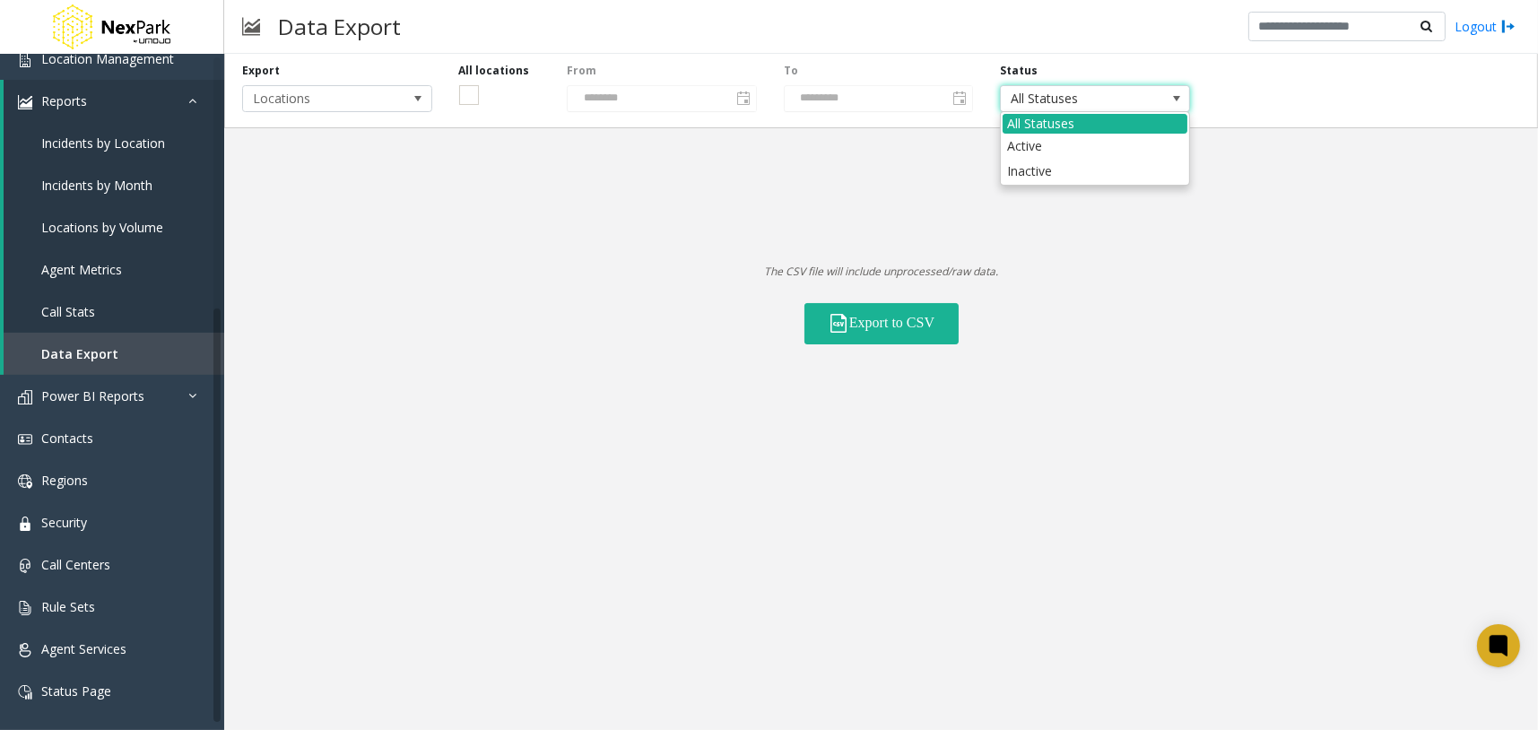
click at [1102, 55] on div "Export Locations All locations From ******** To ********* Status All Statuses" at bounding box center [881, 91] width 1314 height 74
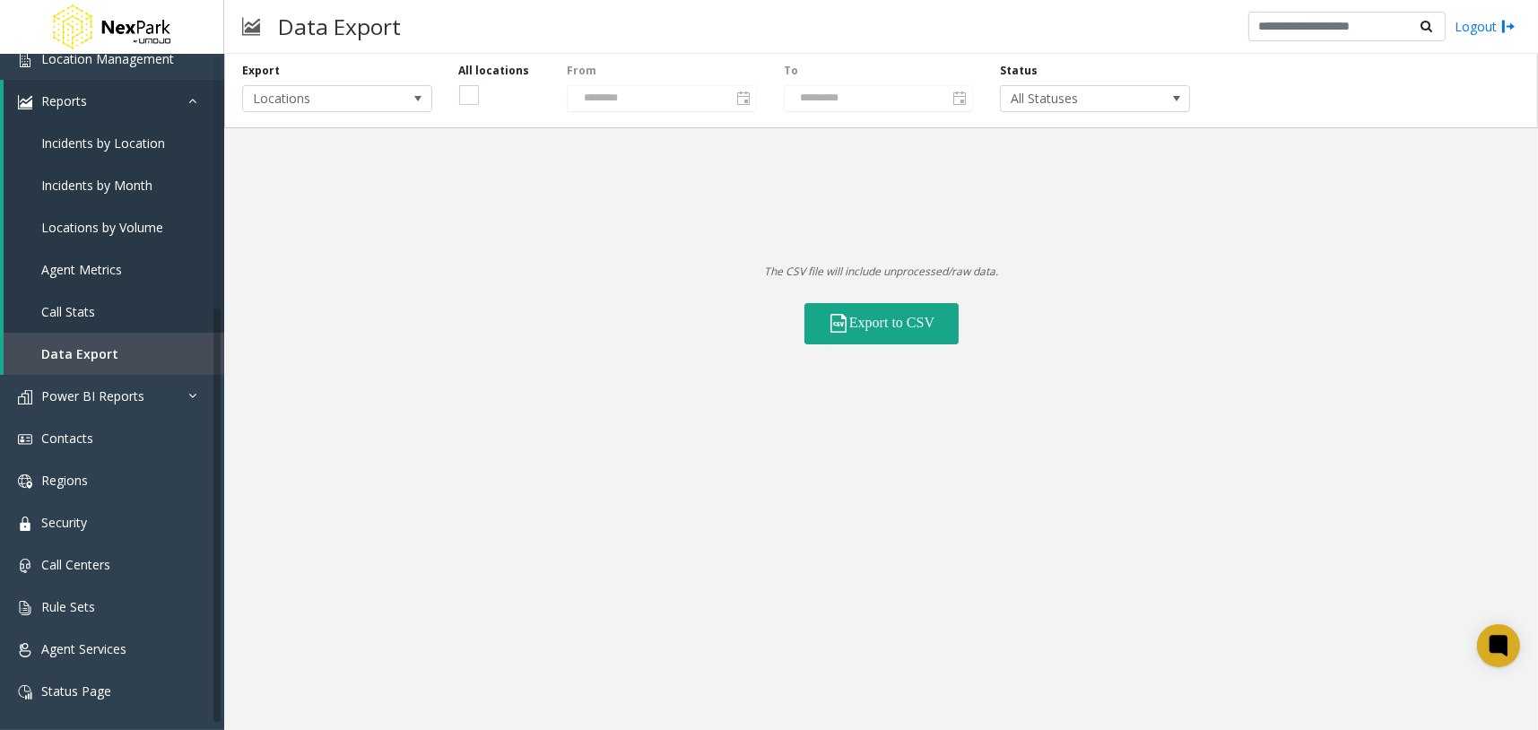
click at [906, 327] on button "Export to CSV" at bounding box center [882, 323] width 154 height 41
click at [1149, 105] on span "All Statuses" at bounding box center [1076, 98] width 151 height 25
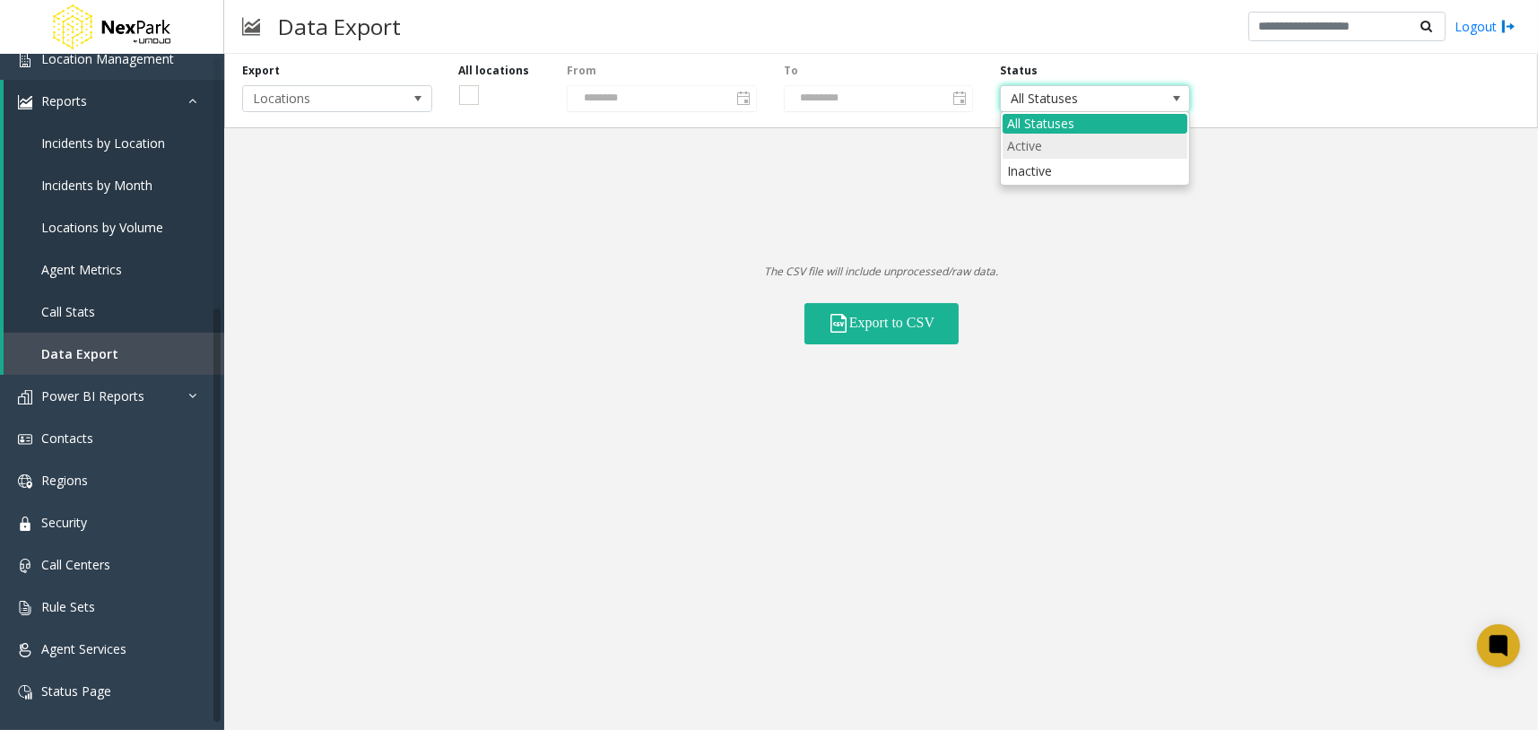
click at [1013, 152] on li "Active" at bounding box center [1095, 146] width 185 height 24
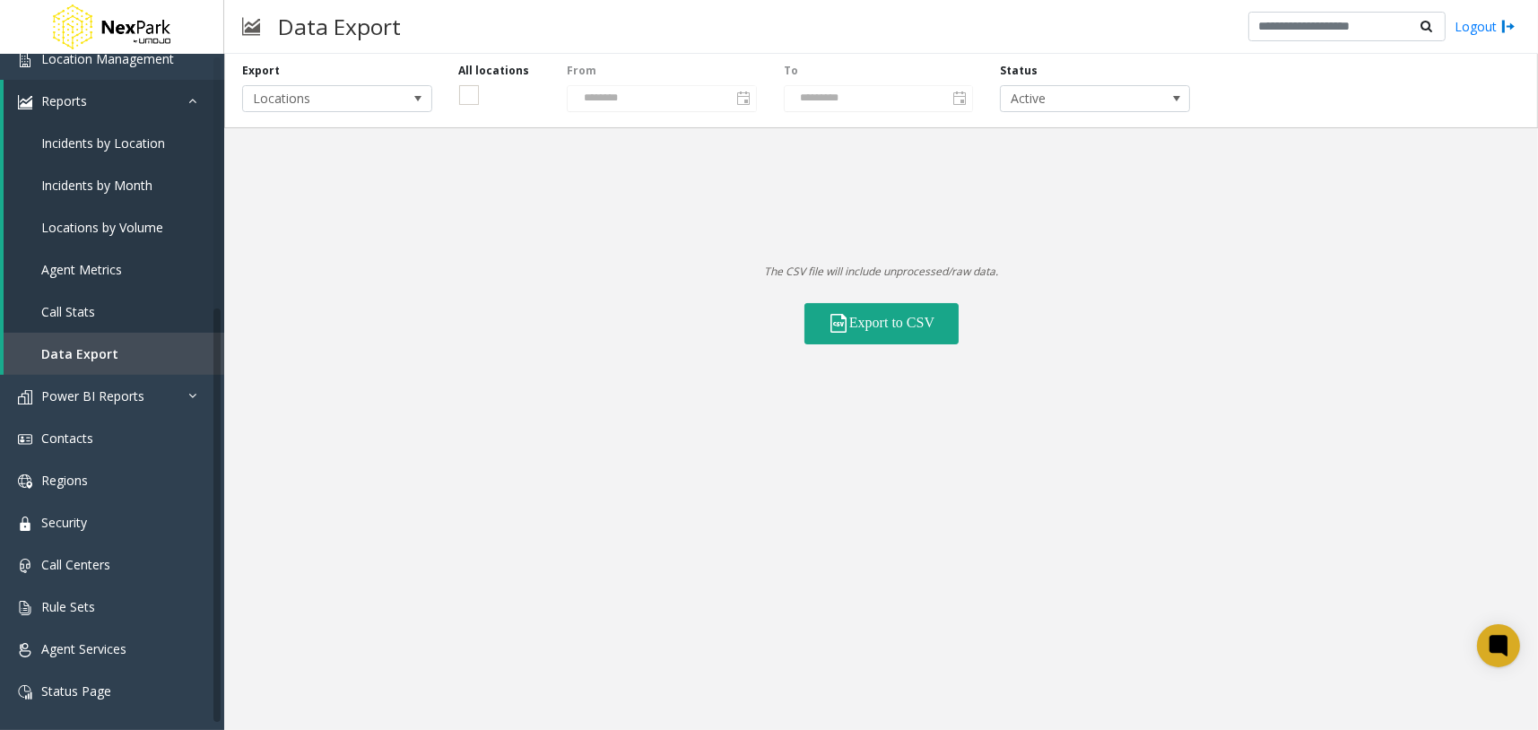
click at [926, 329] on button "Export to CSV" at bounding box center [882, 323] width 154 height 41
click at [1111, 283] on div "Export to CSV" at bounding box center [881, 313] width 1314 height 64
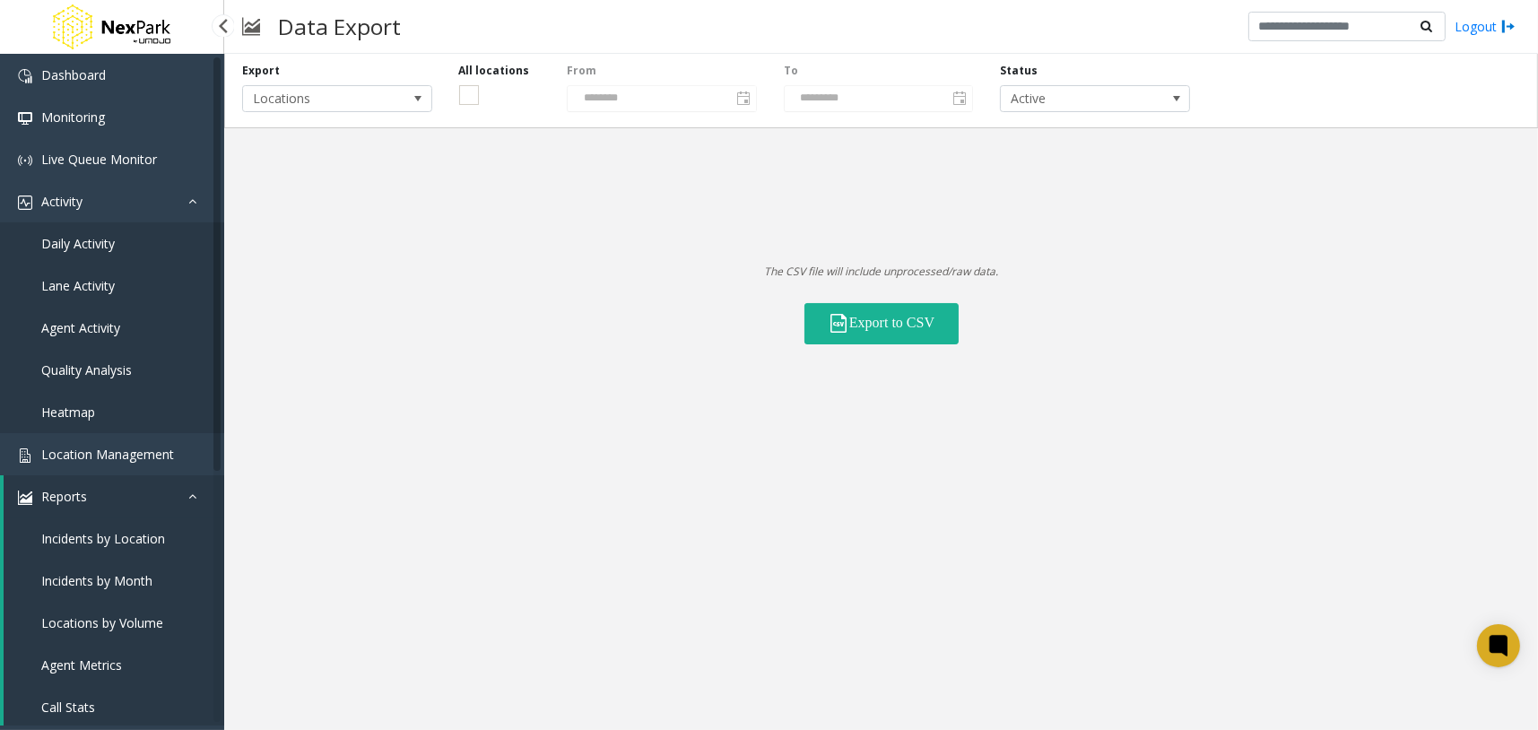
drag, startPoint x: 172, startPoint y: 488, endPoint x: 175, endPoint y: 478, distance: 10.2
click at [173, 488] on link "Reports" at bounding box center [114, 496] width 221 height 42
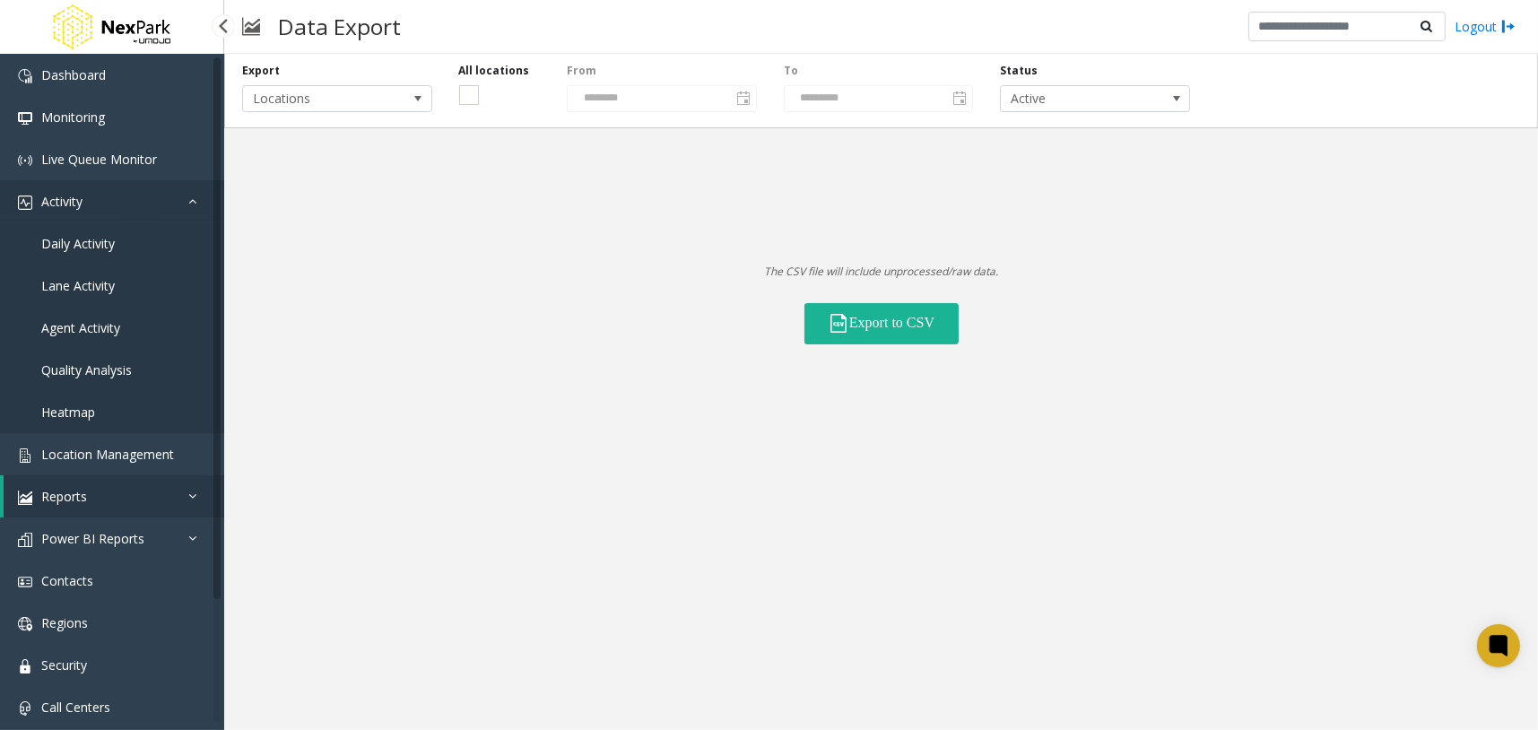
click at [194, 204] on icon at bounding box center [197, 201] width 18 height 13
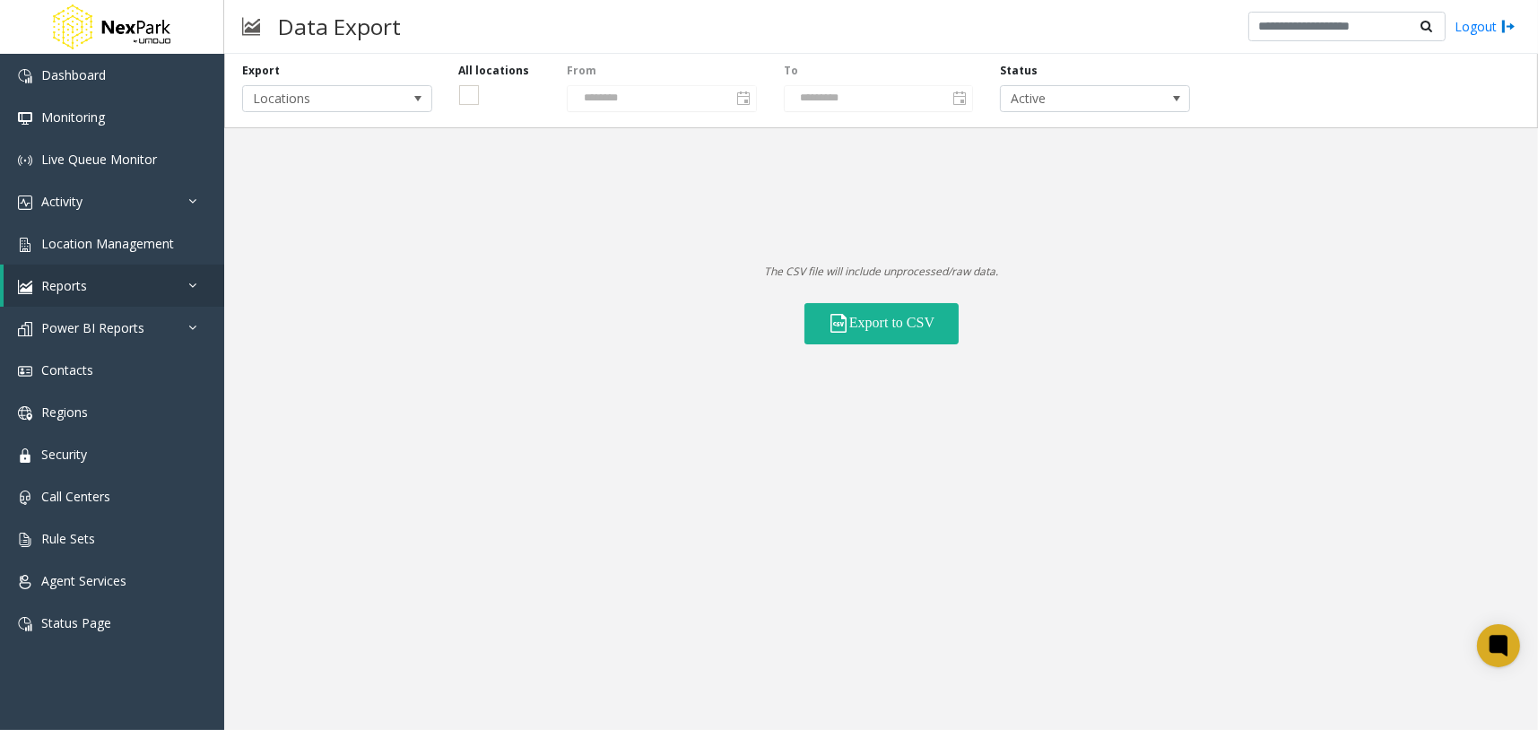
drag, startPoint x: 471, startPoint y: 410, endPoint x: 477, endPoint y: 397, distance: 14.0
click at [471, 410] on div "Export Locations All locations From ******** To ********* Status Active The CSV…" at bounding box center [881, 392] width 1314 height 676
drag, startPoint x: 991, startPoint y: 271, endPoint x: 806, endPoint y: 275, distance: 184.8
click at [806, 275] on p "The CSV file will include unprocessed/raw data." at bounding box center [881, 272] width 1314 height 18
click at [794, 270] on p "The CSV file will include unprocessed/raw data." at bounding box center [881, 272] width 1314 height 18
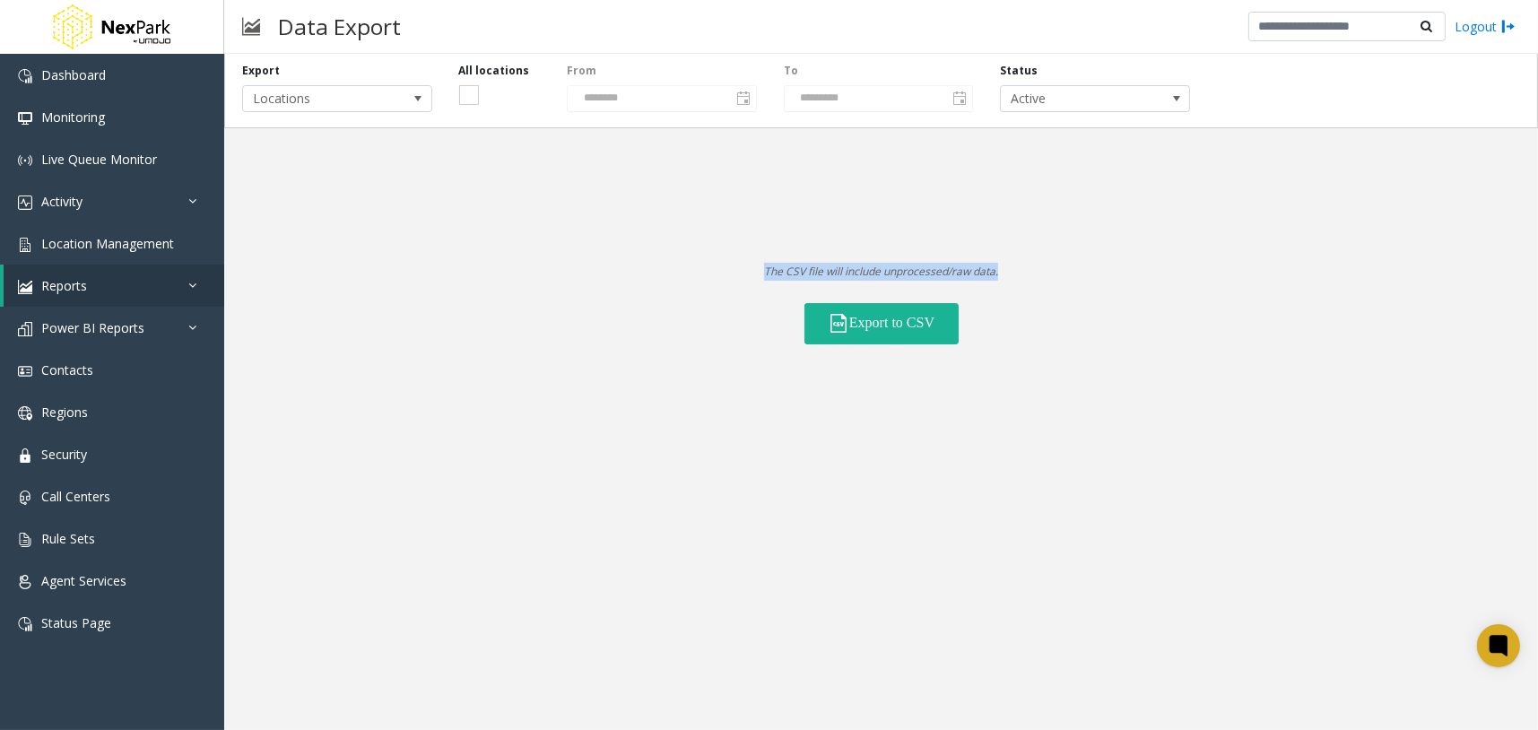
drag, startPoint x: 746, startPoint y: 267, endPoint x: 1106, endPoint y: 253, distance: 360.0
click at [1106, 253] on div "Export Locations All locations From ******** To ********* Status Active The CSV…" at bounding box center [881, 199] width 1314 height 291
click at [1099, 263] on p "The CSV file will include unprocessed/raw data." at bounding box center [881, 272] width 1314 height 18
